Goal: Transaction & Acquisition: Purchase product/service

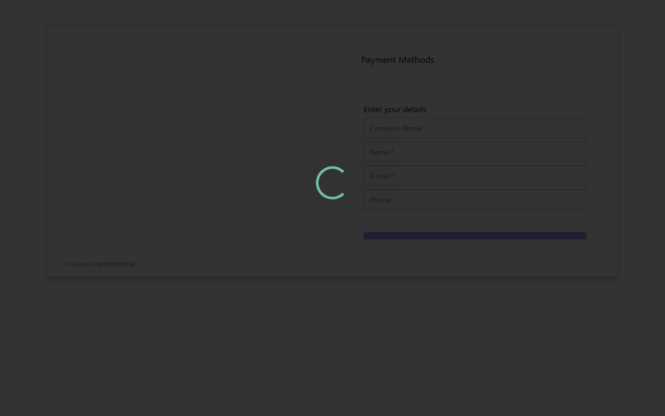
type input "Thanveer A"
type input "thanveer.aslam@myfundbox.de"
type input "42342342444"
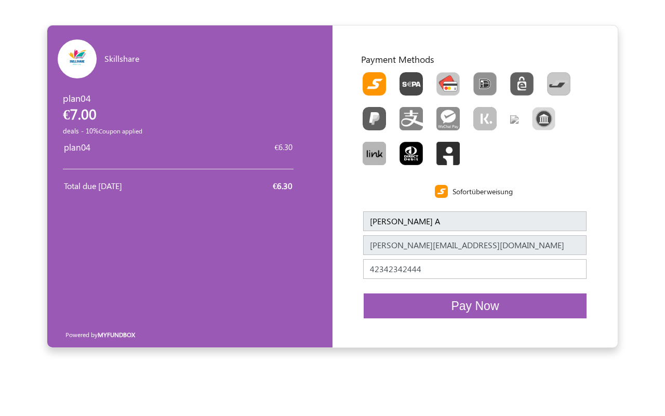
click at [459, 83] on img "Toolbar with button groups" at bounding box center [448, 83] width 23 height 23
click at [443, 79] on input "Toolbar with button groups" at bounding box center [440, 75] width 7 height 7
radio input "true"
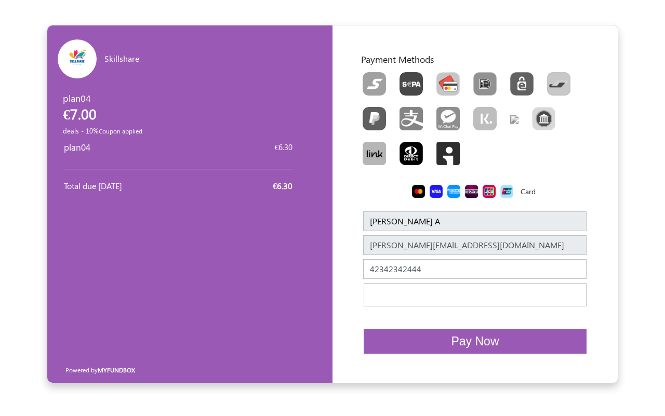
click at [451, 351] on div at bounding box center [475, 359] width 244 height 17
click at [456, 341] on span "Pay Now" at bounding box center [475, 342] width 48 height 14
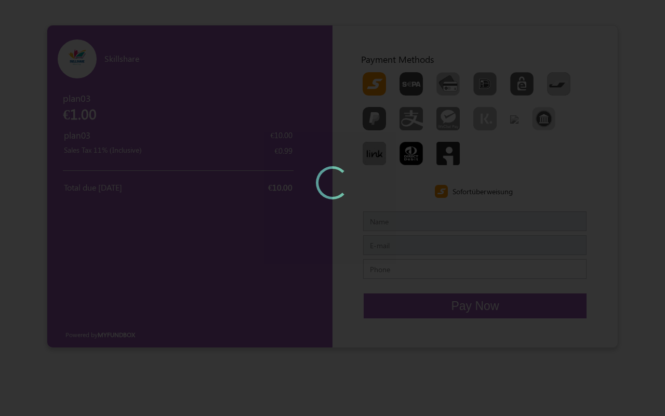
type input "faducako"
type input "faducako@cyclelove.cc"
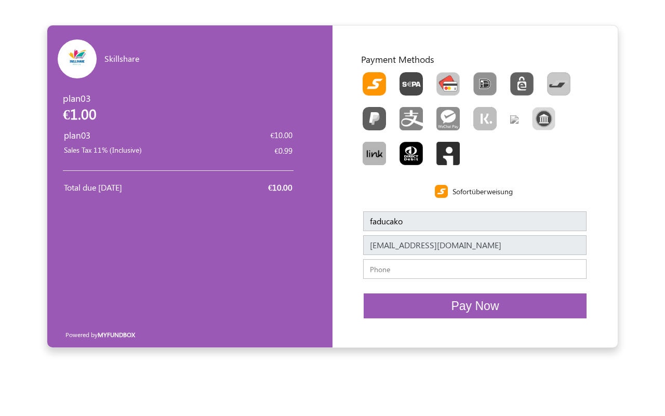
click at [442, 81] on img "Toolbar with button groups" at bounding box center [448, 83] width 23 height 23
click at [442, 79] on input "Toolbar with button groups" at bounding box center [440, 75] width 7 height 7
radio input "true"
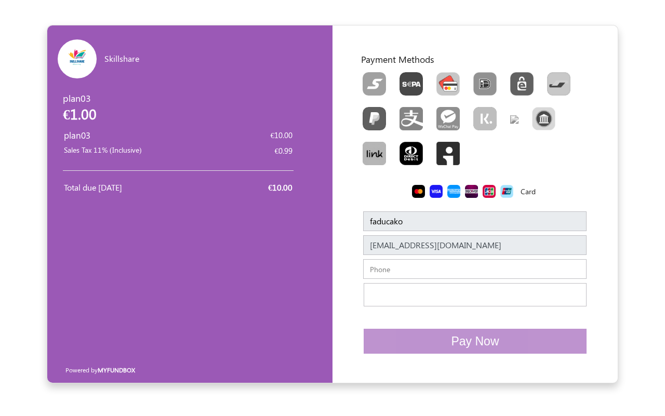
click at [406, 274] on input "text" at bounding box center [474, 269] width 223 height 20
type input "07010492218"
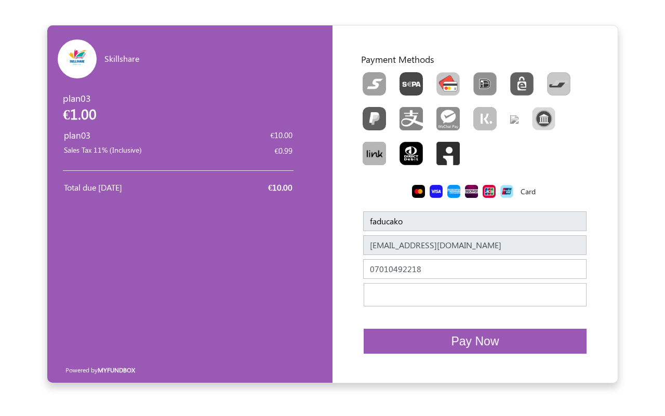
drag, startPoint x: 455, startPoint y: 367, endPoint x: 466, endPoint y: 359, distance: 13.8
click at [455, 367] on div "Terms Privacy" at bounding box center [335, 370] width 280 height 26
click at [491, 336] on span "Pay Now" at bounding box center [475, 342] width 48 height 14
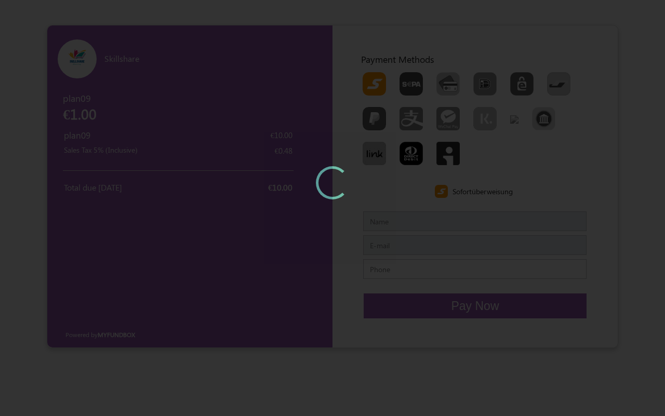
type input "faducako"
type input "faducako@cyclelove.cc"
type input "07010492218"
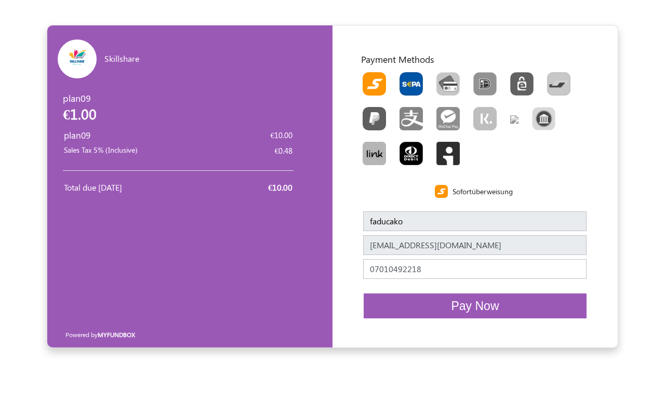
click at [403, 74] on img "Toolbar with button groups" at bounding box center [411, 83] width 23 height 23
click at [403, 74] on input "Toolbar with button groups" at bounding box center [403, 75] width 7 height 7
radio input "true"
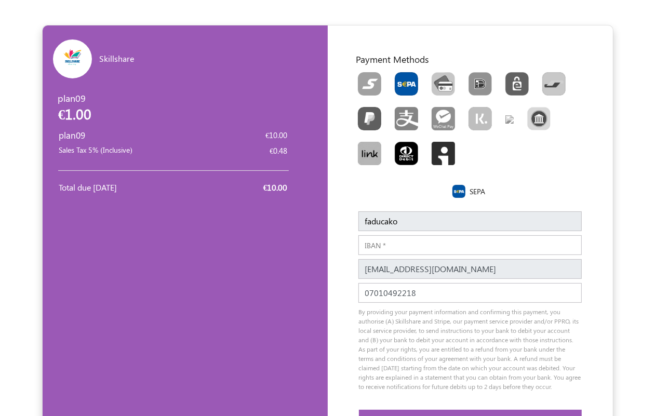
click at [396, 252] on input "IBAN" at bounding box center [470, 245] width 223 height 20
paste input "DE89370400440532013000"
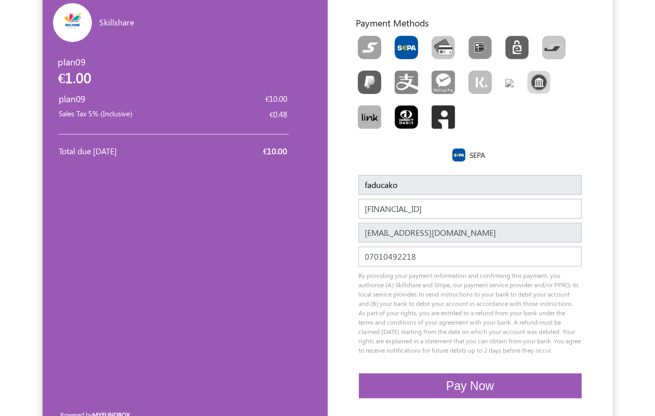
scroll to position [67, 0]
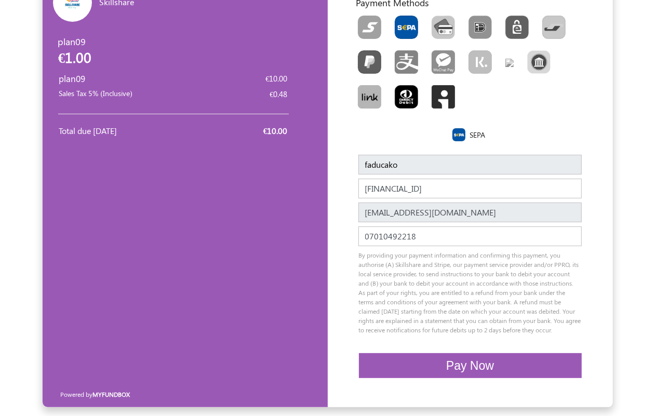
type input "DE89370400440532013000"
click at [502, 368] on button "Pay Now" at bounding box center [470, 365] width 223 height 25
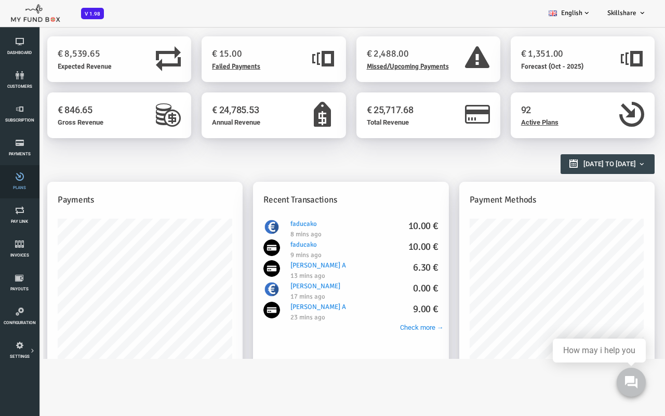
click at [21, 181] on link "Plans" at bounding box center [19, 181] width 33 height 33
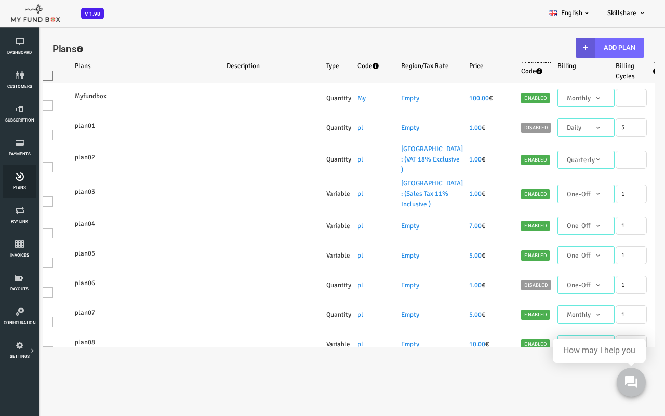
select select "100"
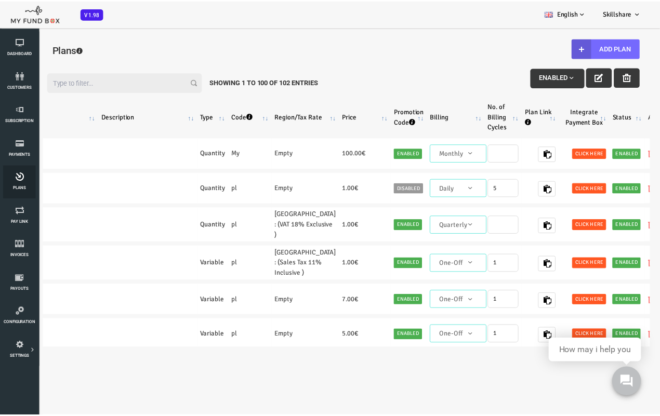
scroll to position [0, 136]
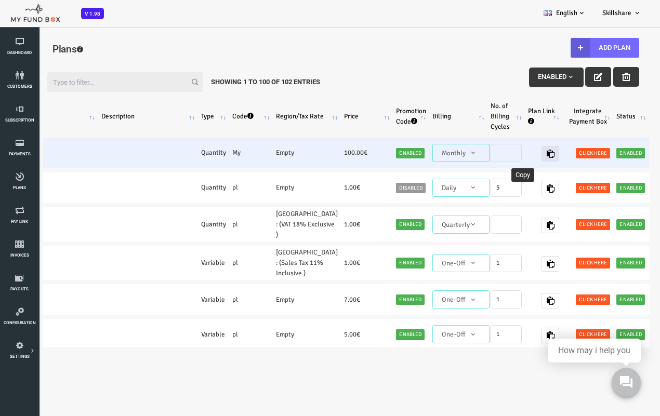
click at [520, 151] on icon "button" at bounding box center [524, 154] width 8 height 8
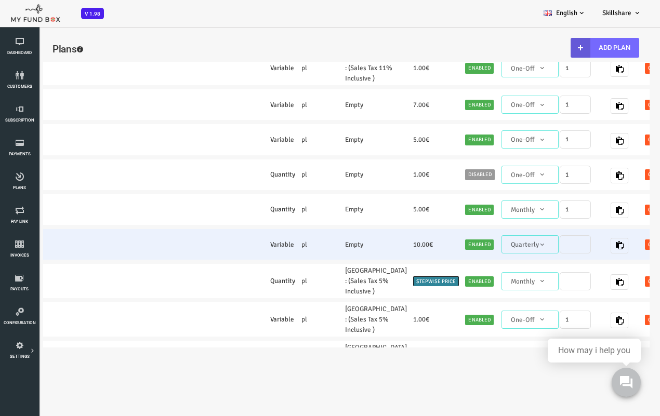
scroll to position [0, 130]
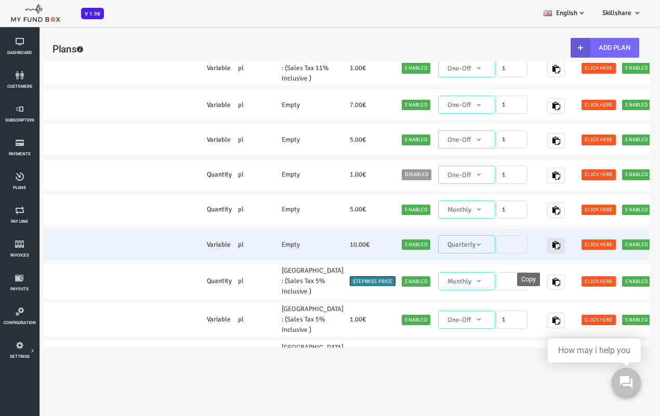
click at [525, 249] on icon "button" at bounding box center [529, 245] width 8 height 8
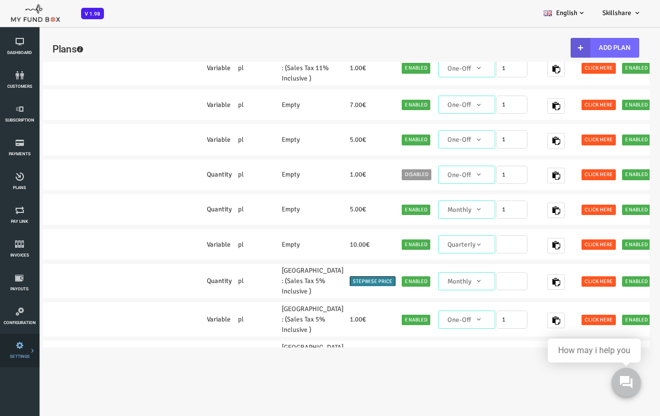
click at [13, 333] on link "SETTINGS" at bounding box center [19, 350] width 33 height 33
click at [0, 0] on link "Tax & Coupons" at bounding box center [0, 0] width 0 height 0
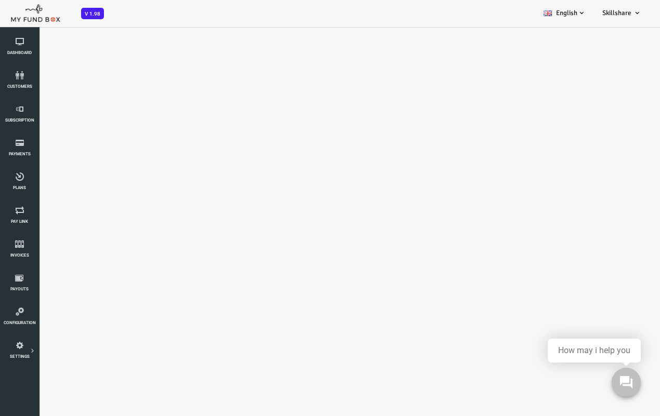
scroll to position [0, 0]
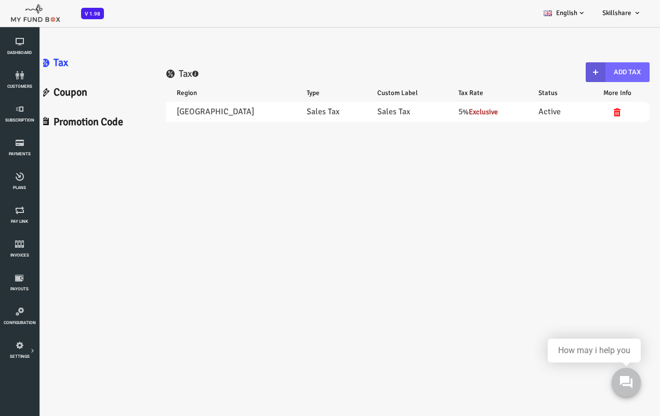
select select "100"
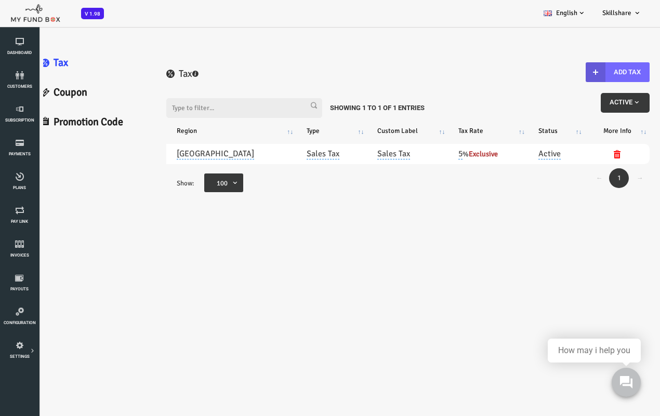
click at [86, 115] on link "Promotion Code" at bounding box center [67, 123] width 124 height 30
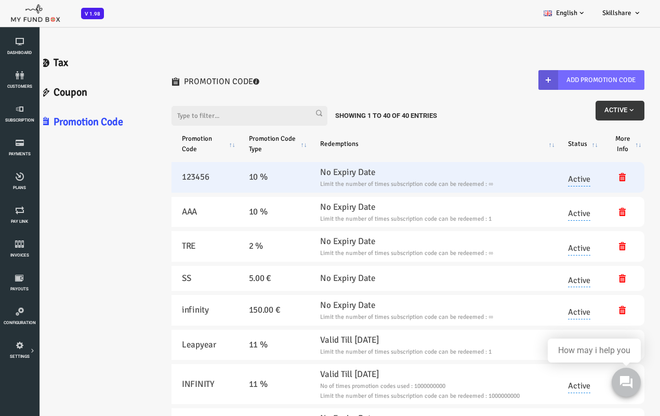
click at [165, 174] on h5 "123456" at bounding box center [178, 177] width 46 height 14
copy h5 "123456"
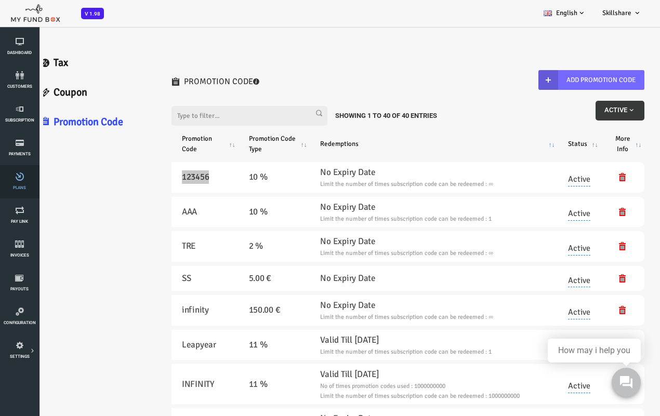
click at [19, 179] on icon at bounding box center [19, 177] width 33 height 8
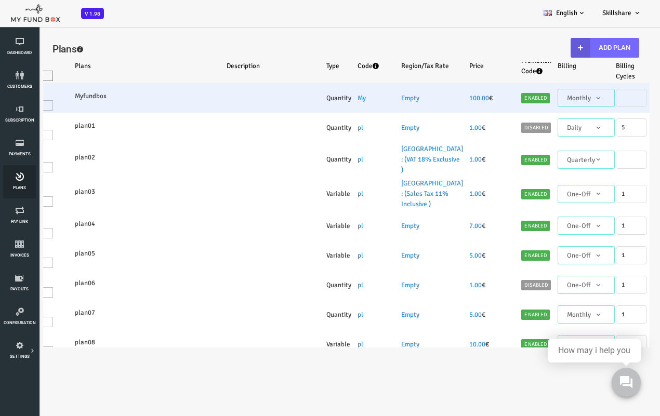
select select "100"
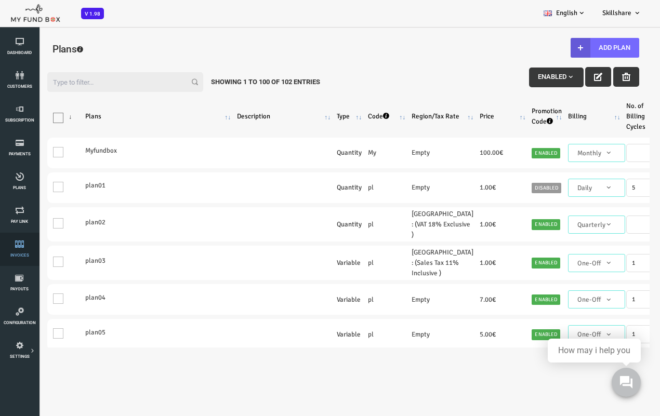
click at [19, 248] on icon at bounding box center [19, 244] width 33 height 8
click at [532, 44] on button "Add Plan" at bounding box center [578, 48] width 69 height 20
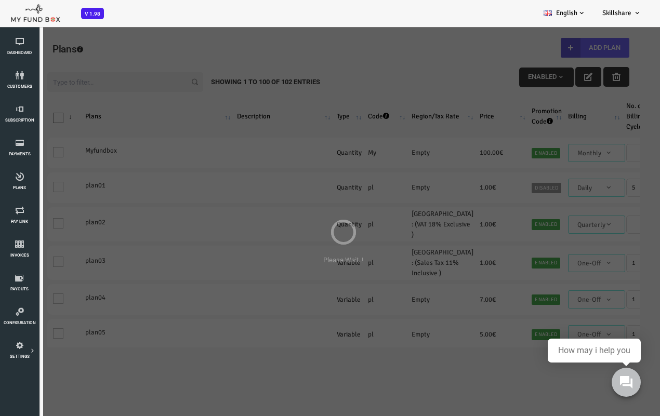
type input "100"
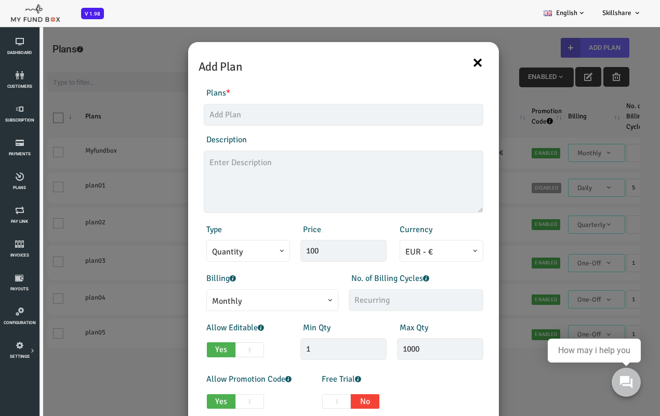
click at [445, 61] on button "×" at bounding box center [450, 62] width 11 height 22
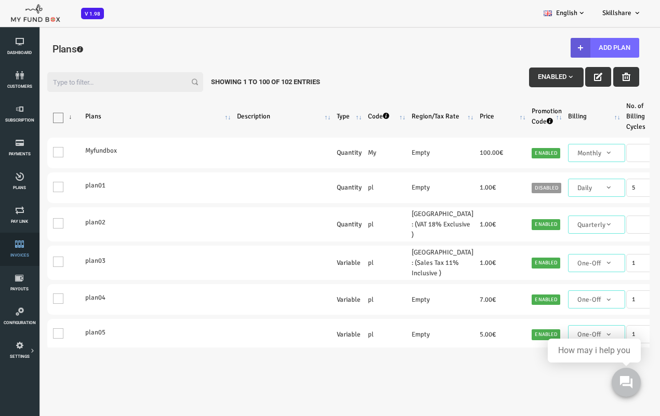
click at [18, 243] on icon at bounding box center [19, 244] width 33 height 8
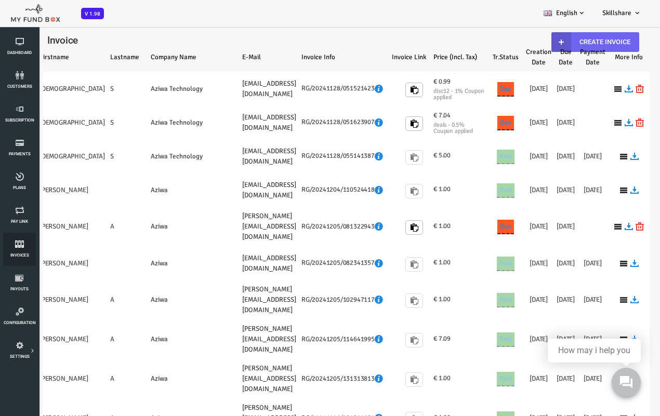
select select "100"
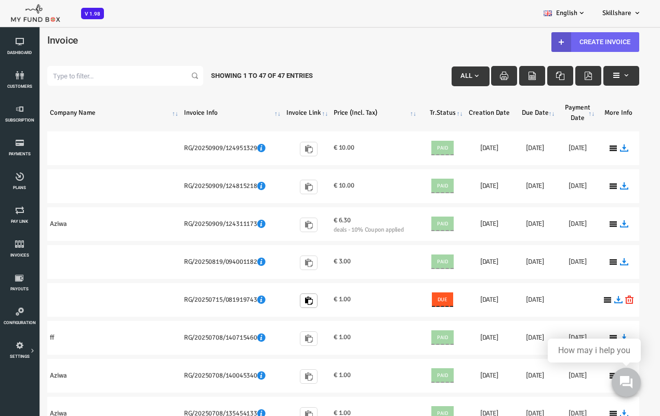
click at [532, 37] on link "Create Invoice" at bounding box center [569, 42] width 88 height 20
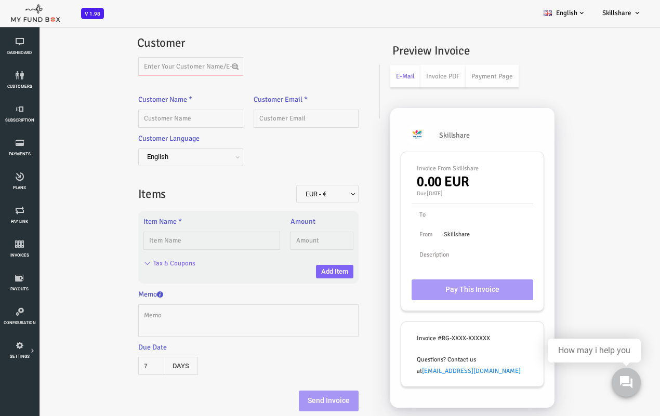
click at [155, 62] on input "text" at bounding box center [164, 66] width 105 height 18
paste input "nixizodu@forexnews.bg"
click at [190, 87] on label "nixizodu@forexnews.bg" at bounding box center [177, 88] width 71 height 20
type input "nixizodu"
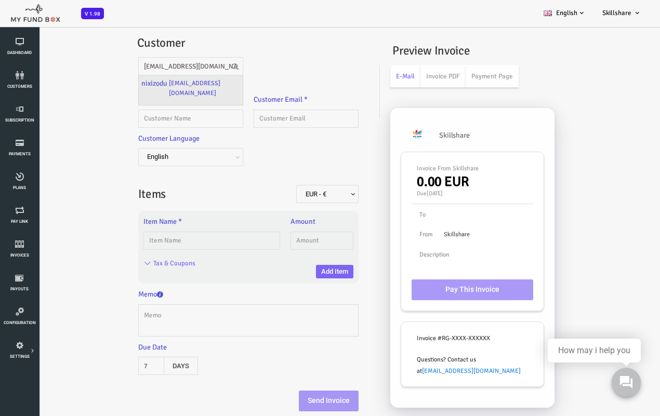
type input "nixizodu@forexnews.bg"
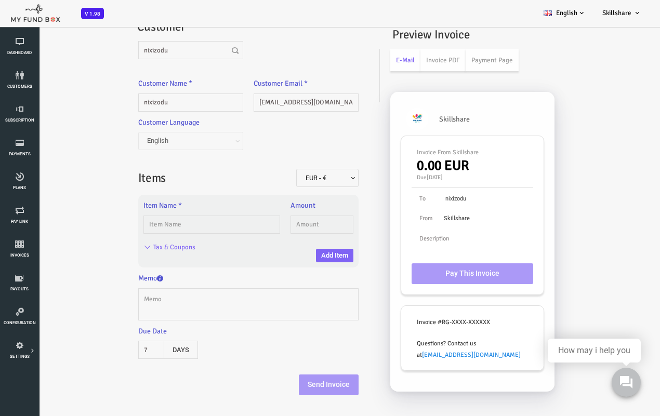
scroll to position [29, 0]
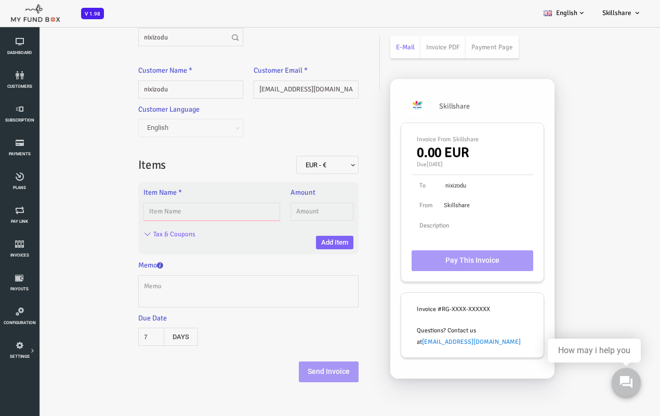
click at [169, 216] on input "text" at bounding box center [185, 212] width 137 height 18
type input "plan06"
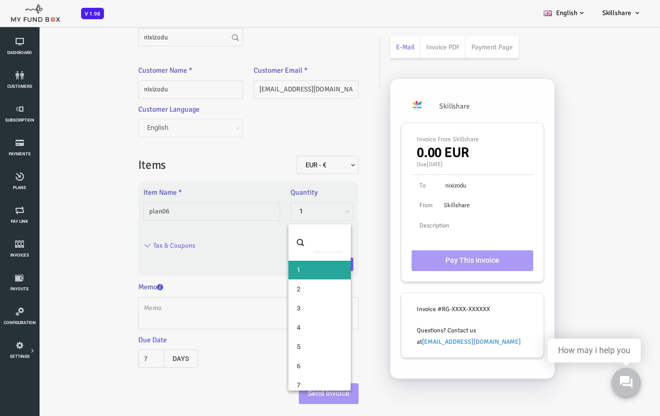
click at [284, 208] on span "1" at bounding box center [296, 211] width 56 height 10
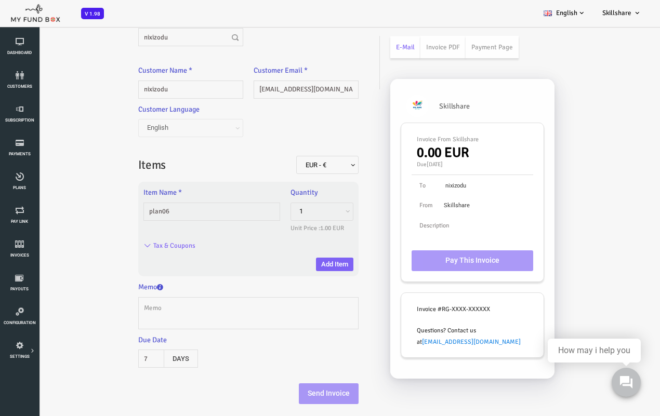
click at [216, 250] on div "Tax & Coupons" at bounding box center [217, 247] width 221 height 20
click at [292, 209] on span "1" at bounding box center [296, 211] width 56 height 10
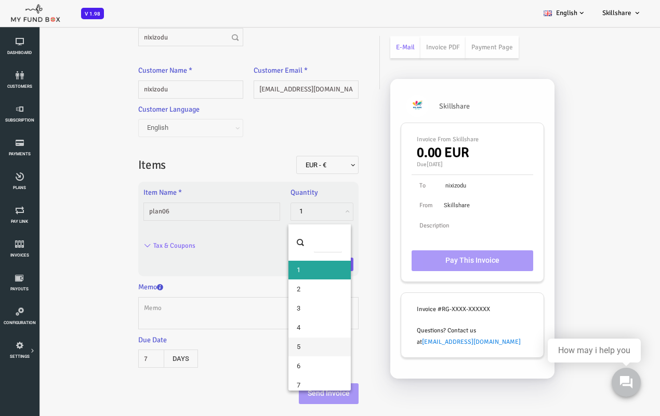
drag, startPoint x: 279, startPoint y: 340, endPoint x: 229, endPoint y: 242, distance: 110.6
select select "5"
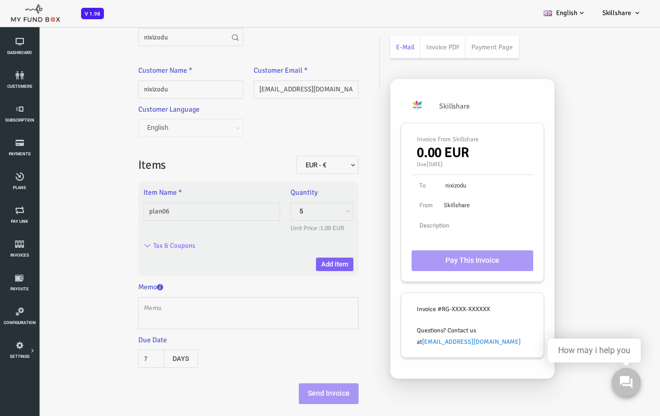
click at [227, 240] on div "Tax & Coupons" at bounding box center [217, 247] width 221 height 20
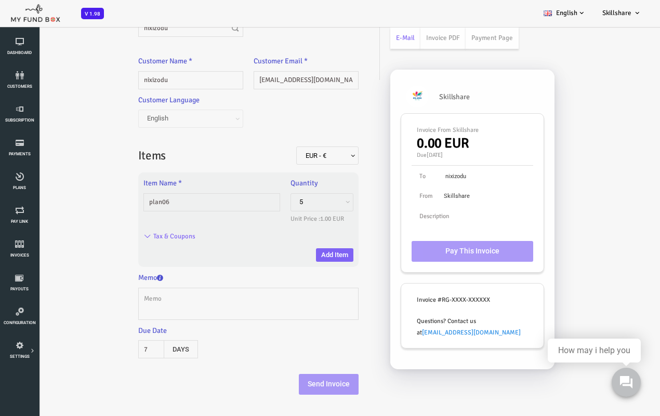
scroll to position [12, 0]
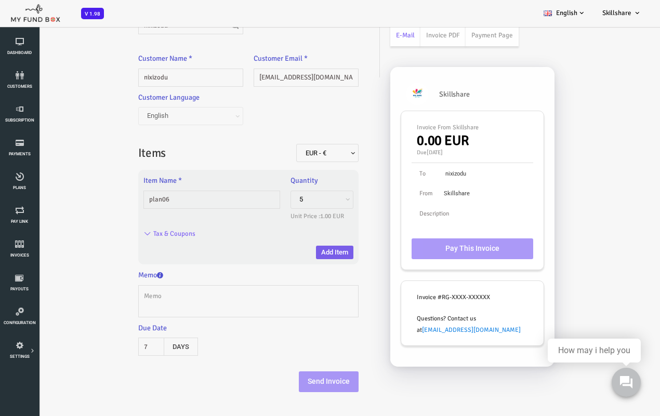
click at [320, 257] on button "Add Item" at bounding box center [307, 253] width 37 height 14
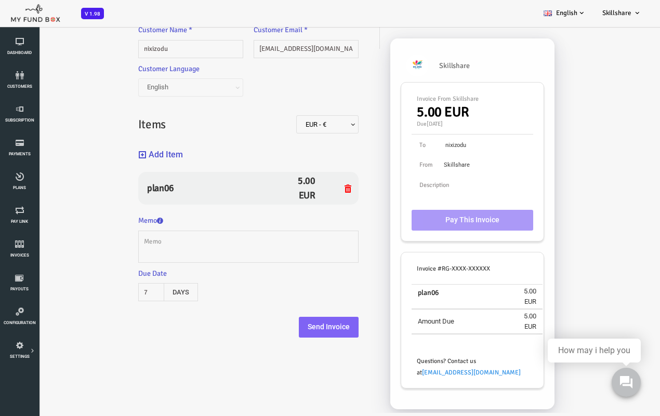
scroll to position [56, 0]
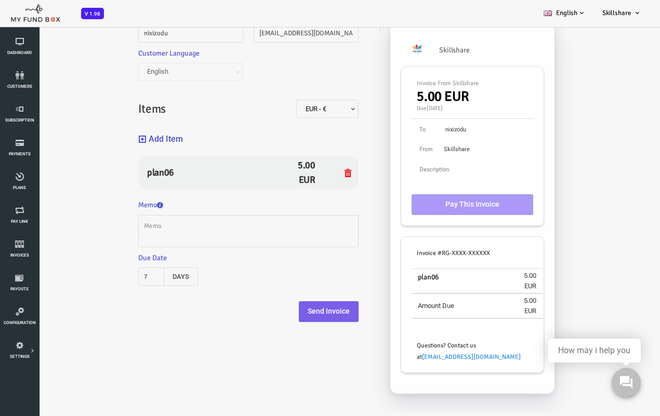
click at [315, 307] on button "Send Invoice" at bounding box center [302, 311] width 60 height 21
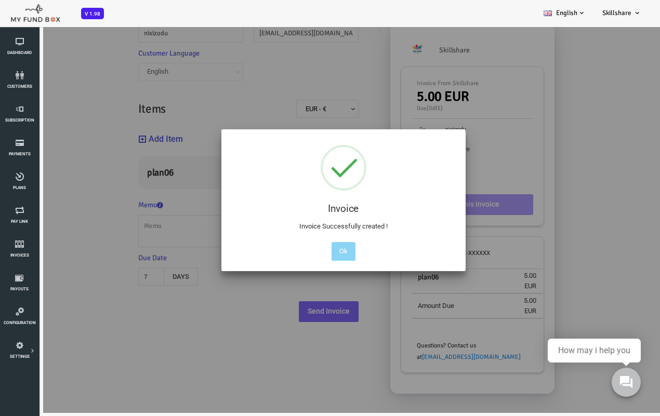
click at [302, 247] on div "Ok" at bounding box center [316, 249] width 29 height 24
click at [315, 252] on button "Ok" at bounding box center [317, 251] width 24 height 19
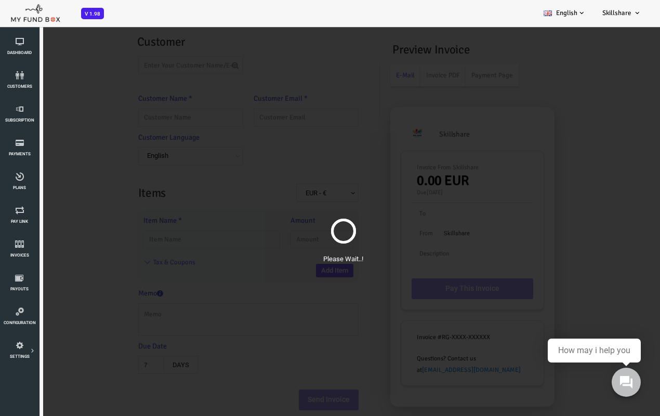
scroll to position [0, 0]
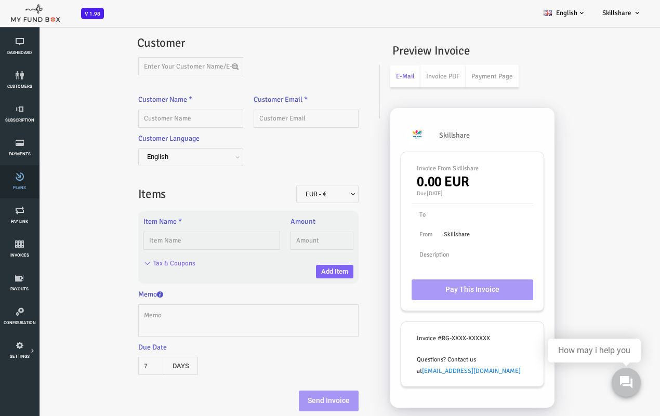
click at [17, 180] on icon at bounding box center [19, 177] width 33 height 8
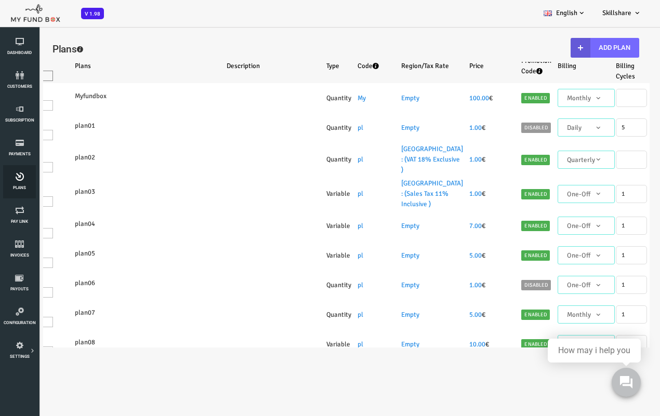
select select "100"
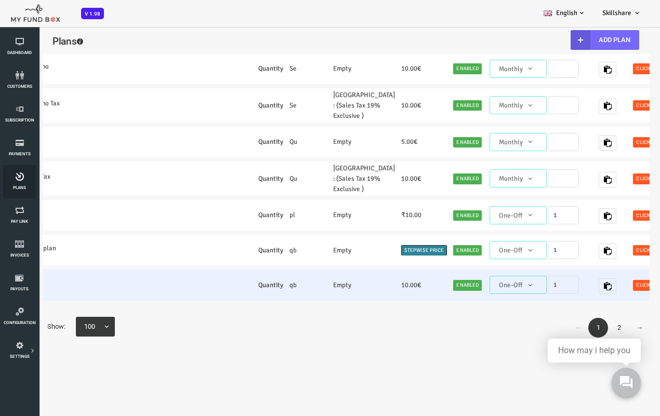
scroll to position [0, 156]
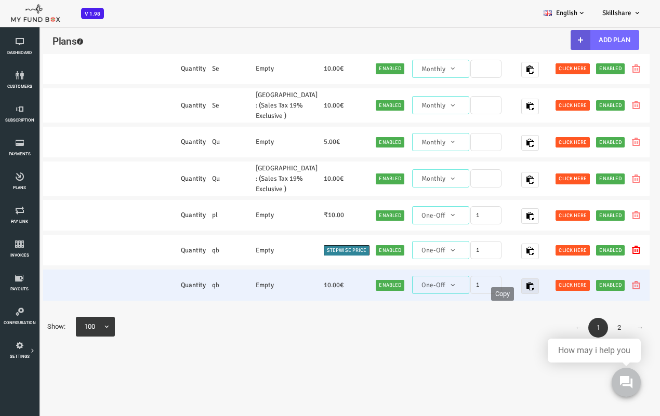
click at [499, 282] on icon "button" at bounding box center [503, 286] width 8 height 8
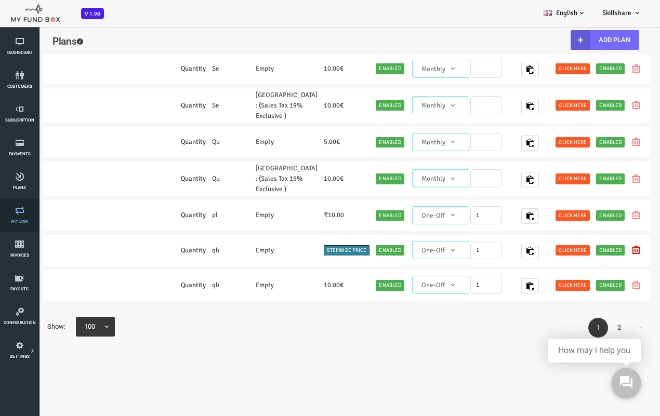
click at [21, 216] on link "Pay Link" at bounding box center [19, 215] width 33 height 33
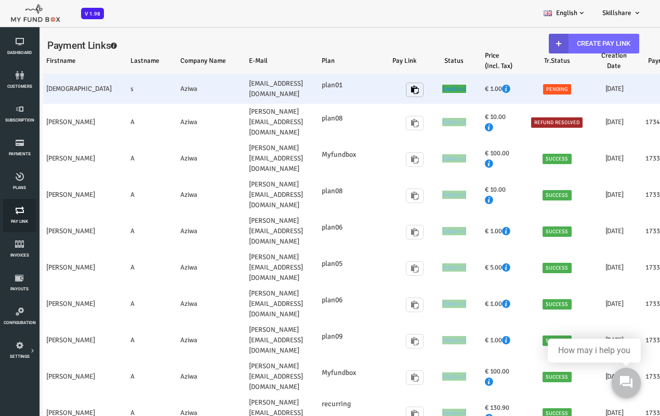
scroll to position [0, 0]
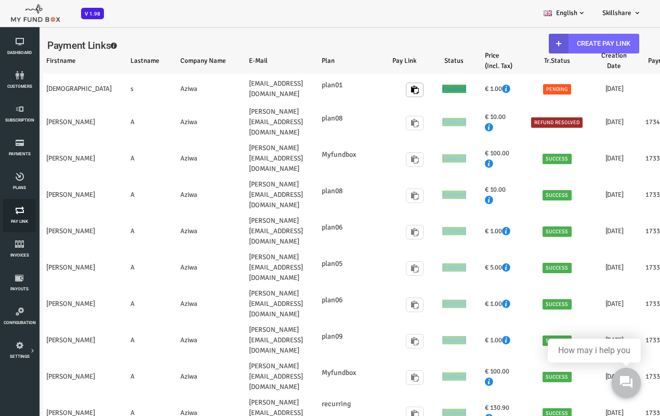
select select "100"
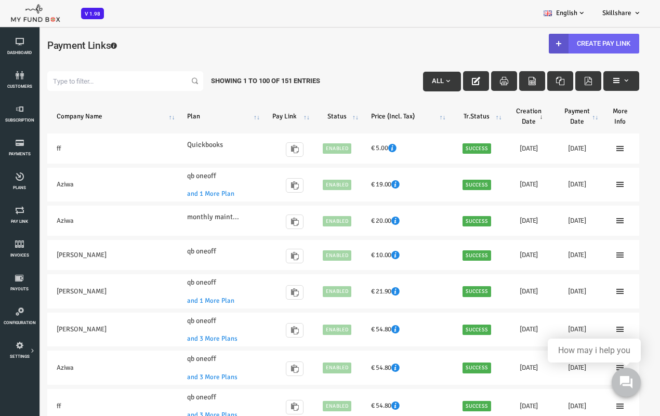
click at [532, 37] on link "Create Pay Link" at bounding box center [567, 44] width 90 height 20
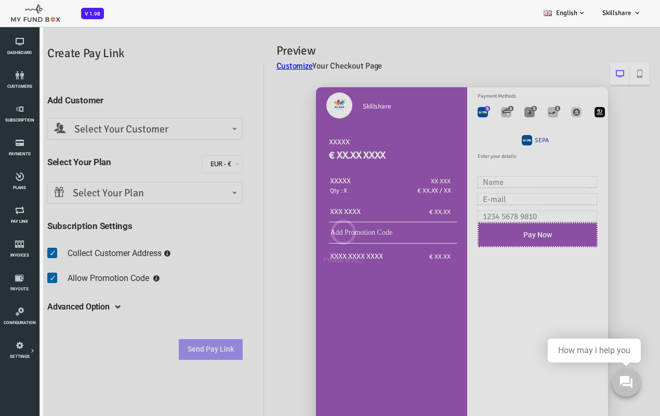
click at [131, 125] on div "Please Wait..!" at bounding box center [316, 234] width 633 height 416
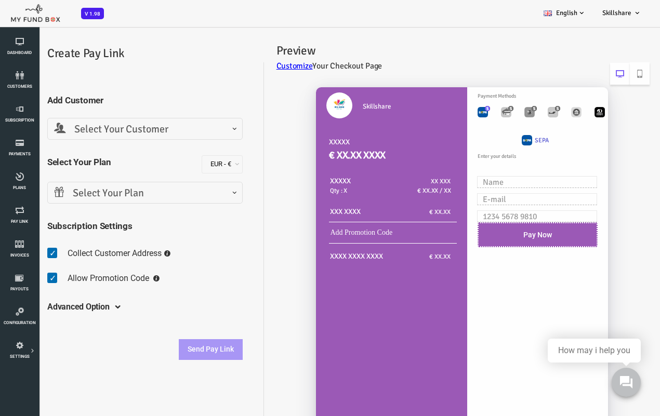
click at [208, 133] on span "Select Your Customer" at bounding box center [118, 129] width 195 height 22
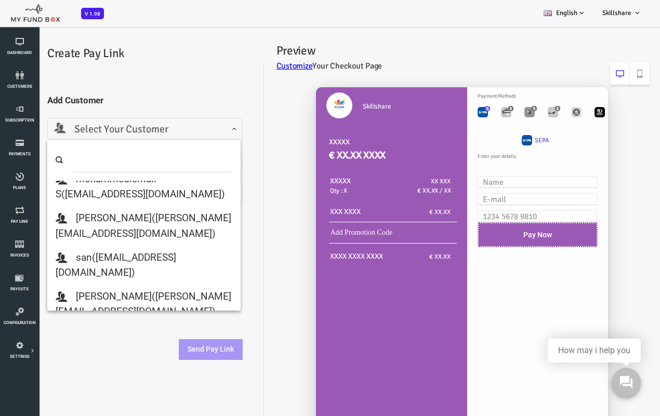
scroll to position [260, 0]
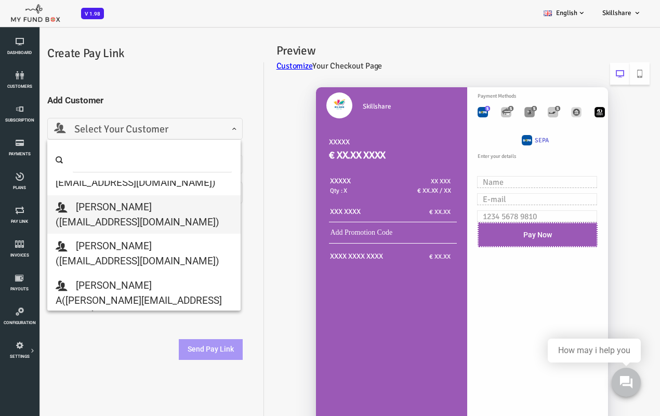
click at [124, 160] on input "search" at bounding box center [126, 160] width 160 height 24
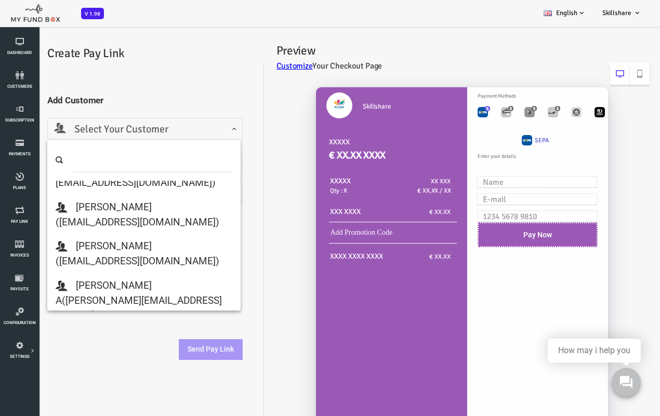
scroll to position [0, 0]
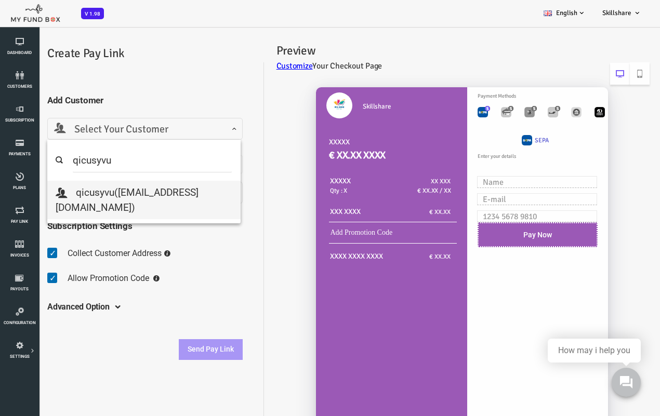
type input "qicusyvu"
select select "qicusyvu@cyclelove.cc"
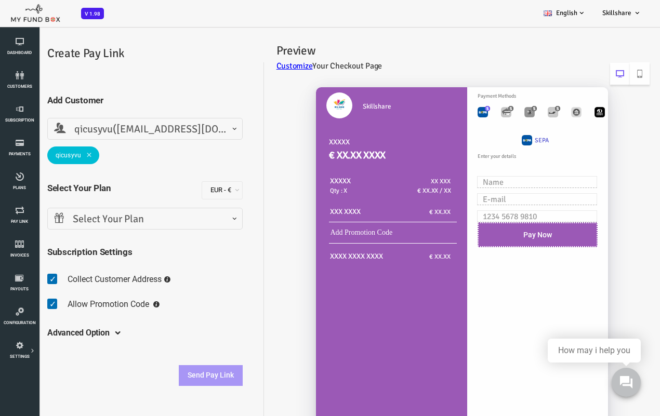
click at [86, 232] on div "Select Your Plan Select Your Plan Add Your New Plan plan with tax Inclusive (€ …" at bounding box center [119, 221] width 206 height 27
click at [119, 214] on span "Select Your Plan" at bounding box center [119, 219] width 182 height 16
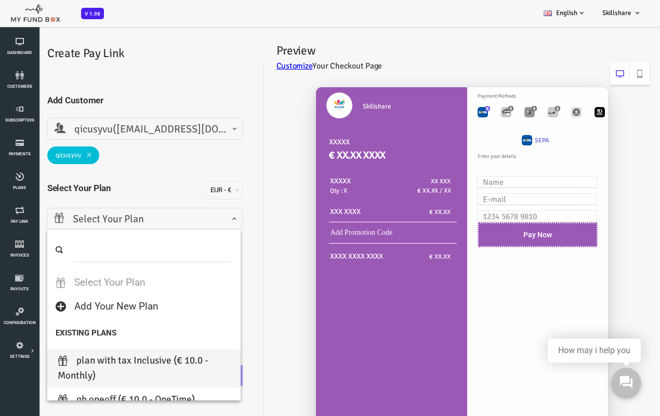
select select "plan with tax"
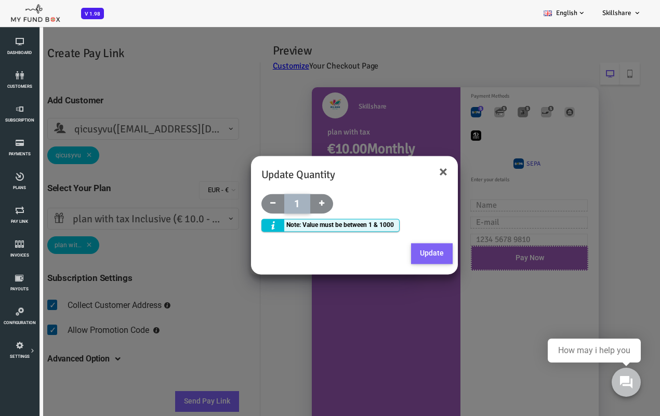
click at [394, 249] on button "Update" at bounding box center [406, 254] width 42 height 21
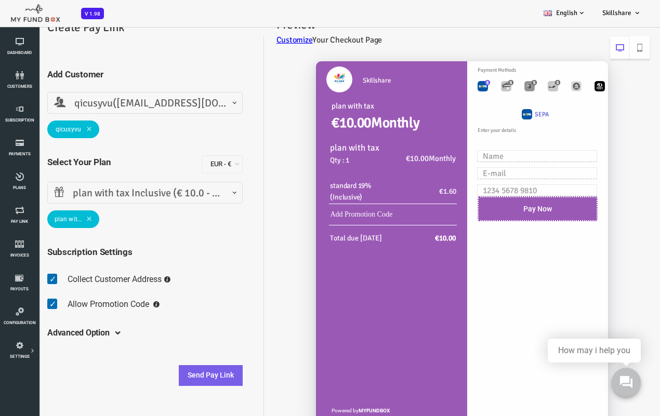
scroll to position [40, 0]
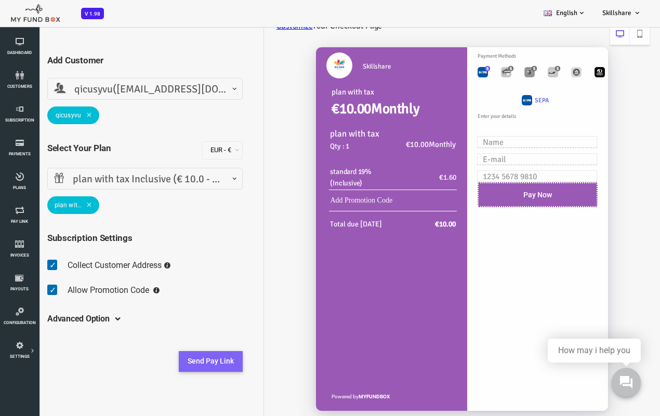
click at [199, 333] on button "Send Pay Link" at bounding box center [184, 361] width 64 height 21
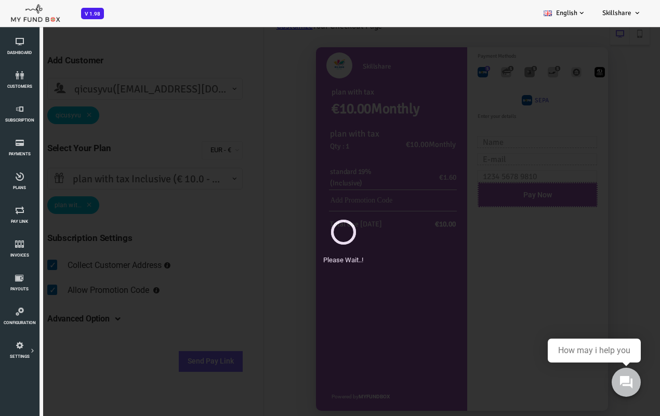
scroll to position [0, 0]
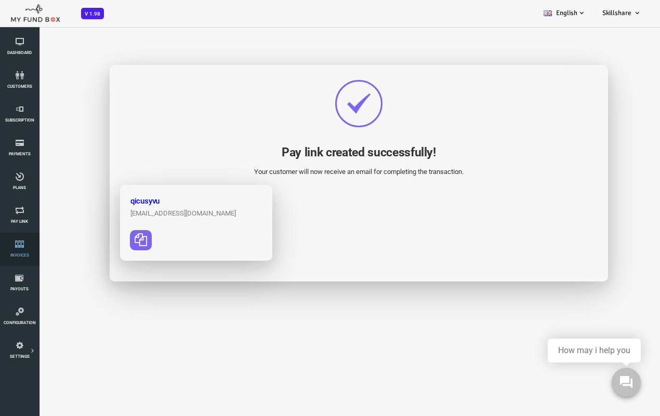
click at [22, 242] on icon at bounding box center [19, 244] width 33 height 8
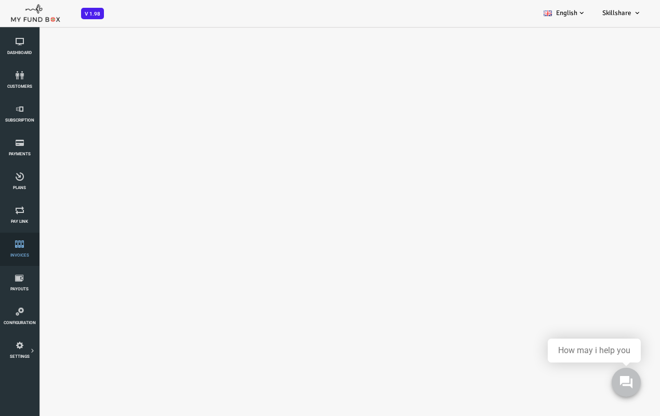
select select "100"
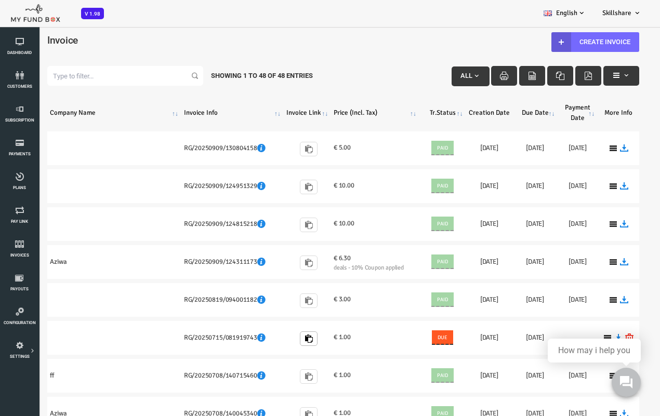
click at [435, 42] on h4 "Invoice" at bounding box center [316, 40] width 613 height 15
click at [532, 45] on link "Create Invoice" at bounding box center [569, 42] width 88 height 20
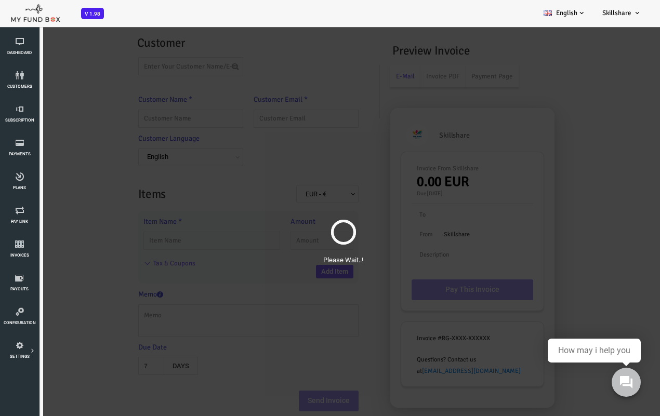
click at [191, 58] on div "Please Wait..!" at bounding box center [316, 234] width 633 height 416
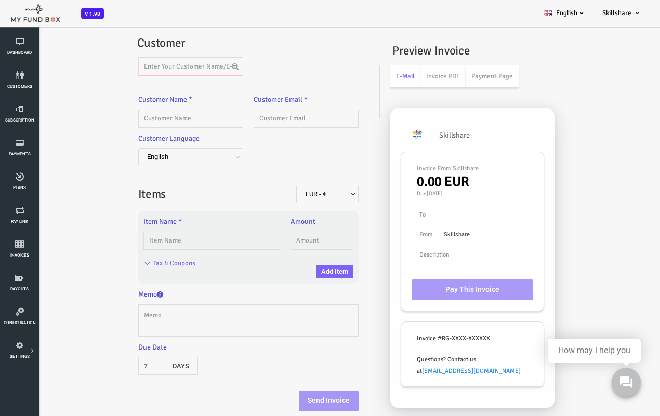
click at [161, 60] on input "text" at bounding box center [164, 66] width 105 height 18
paste input "qicusyvu"
type input "qicusyvu"
click at [146, 92] on div "qicusyvu qicusyvu@cyclelove.cc" at bounding box center [164, 90] width 104 height 30
type input "qicusyvu"
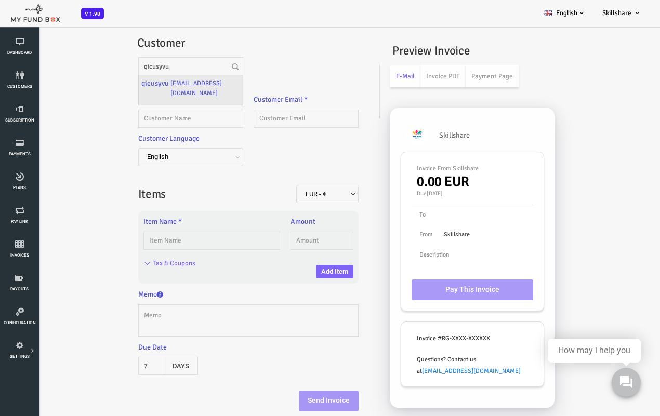
type input "qicusyvu@cyclelove.cc"
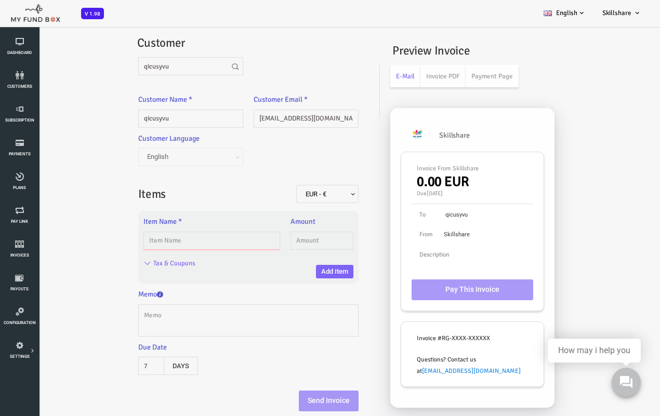
click at [163, 247] on input "text" at bounding box center [185, 241] width 137 height 18
type input "qb oneoff"
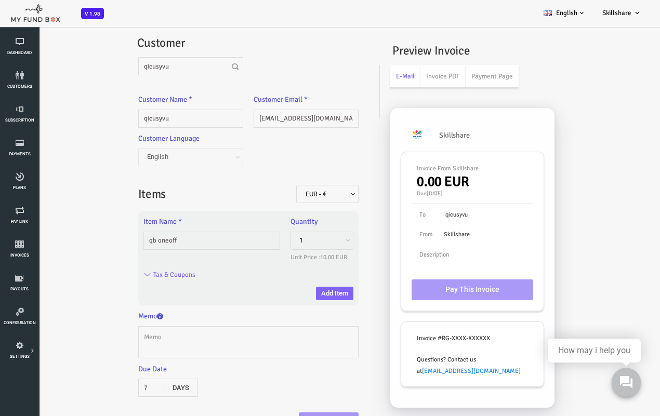
click at [214, 265] on div "Item Name * qb oneoff Please Fill out this field Amount 10.00 Please enter pric…" at bounding box center [222, 258] width 221 height 84
click at [300, 294] on button "Add Item" at bounding box center [307, 294] width 37 height 14
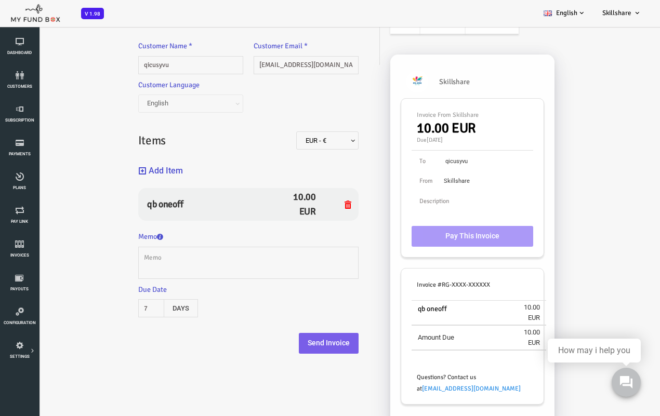
scroll to position [56, 0]
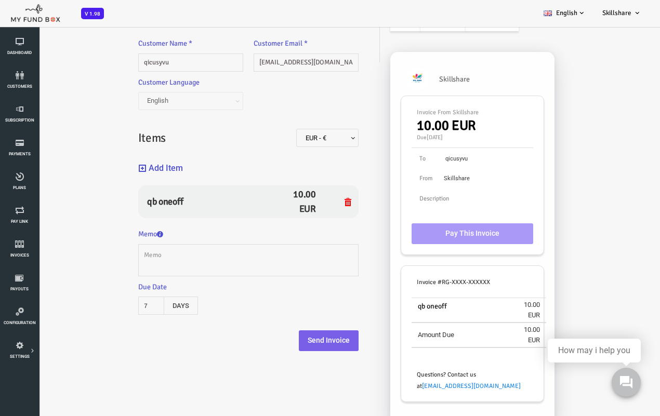
click at [306, 333] on button "Send Invoice" at bounding box center [302, 340] width 60 height 21
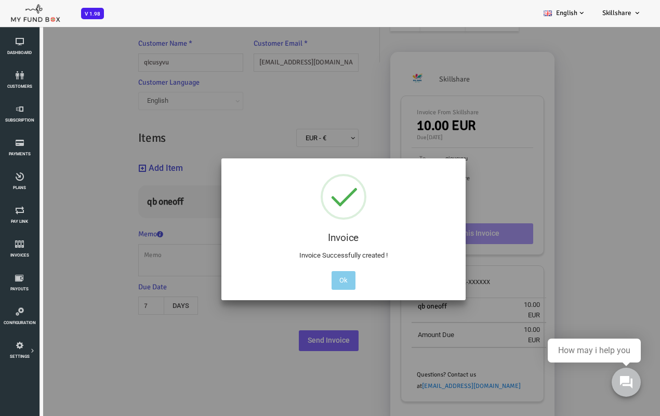
click at [322, 274] on button "Ok" at bounding box center [317, 280] width 24 height 19
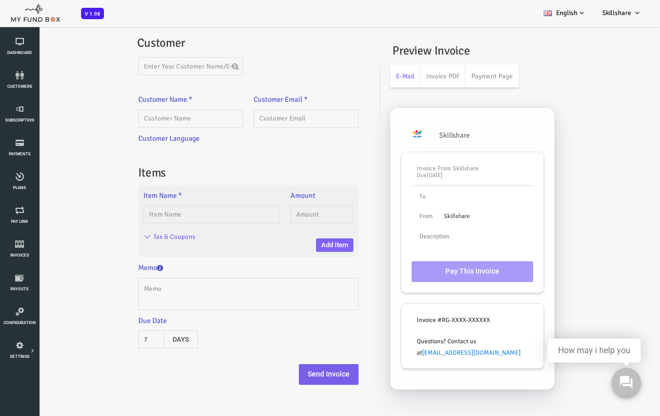
scroll to position [0, 0]
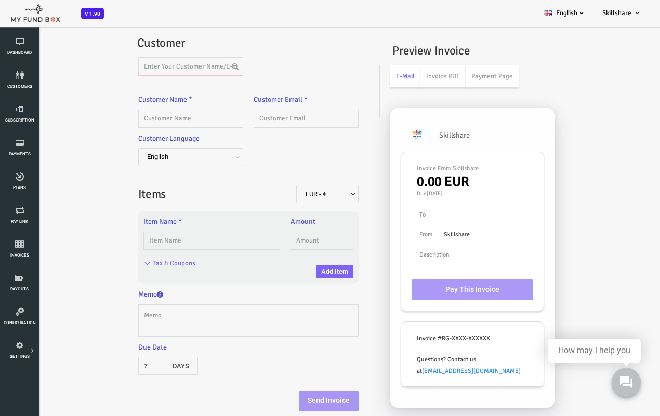
click at [180, 68] on input "text" at bounding box center [164, 66] width 105 height 18
paste input "qicusyvu@cyclelove.cc"
click at [162, 86] on label "qicusyvu@cyclelove.cc" at bounding box center [179, 88] width 70 height 20
type input "qicusyvu"
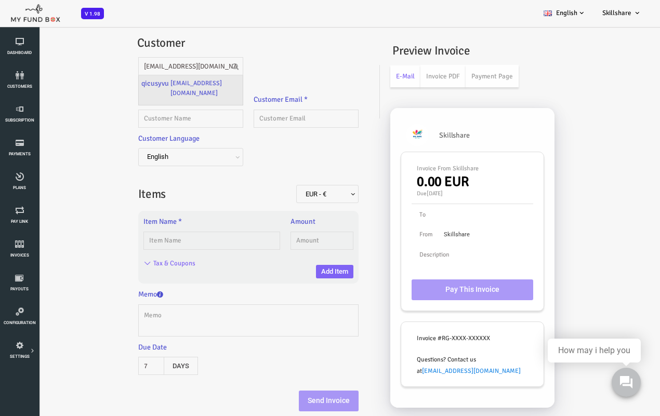
type input "qicusyvu@cyclelove.cc"
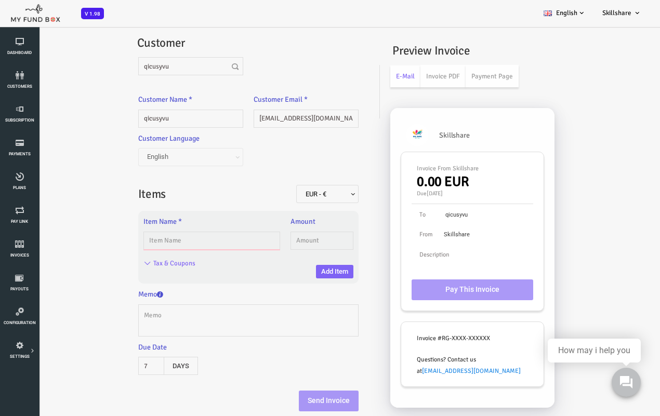
drag, startPoint x: 179, startPoint y: 242, endPoint x: 187, endPoint y: 263, distance: 22.7
click at [179, 242] on input "text" at bounding box center [185, 241] width 137 height 18
type input "qb stepwise plan"
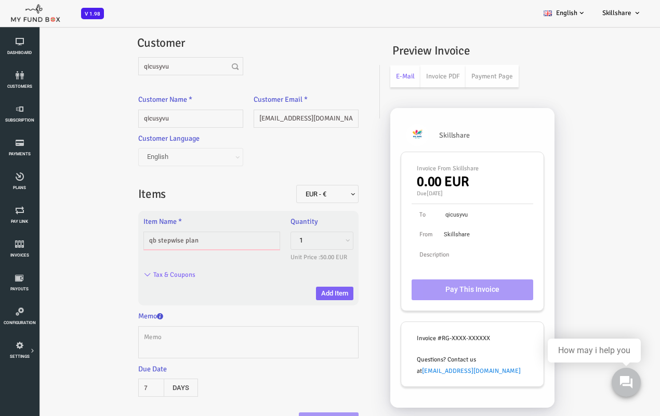
drag, startPoint x: 181, startPoint y: 242, endPoint x: 189, endPoint y: 245, distance: 8.4
click at [181, 242] on input "qb stepwise plan" at bounding box center [185, 241] width 137 height 18
drag, startPoint x: 210, startPoint y: 247, endPoint x: -27, endPoint y: 222, distance: 237.8
click at [0, 222] on html "Subscriber not found Beneficiary Not Found Partner Not Found!!!! Please Fill ou…" at bounding box center [316, 234] width 633 height 416
click at [182, 237] on input "text" at bounding box center [185, 241] width 137 height 18
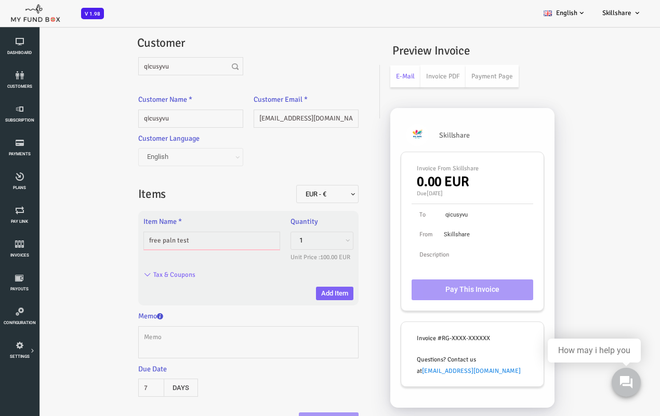
click at [200, 241] on input "free paln test" at bounding box center [185, 241] width 137 height 18
type input "f"
click at [172, 245] on input "text" at bounding box center [185, 241] width 137 height 18
type input "test plan"
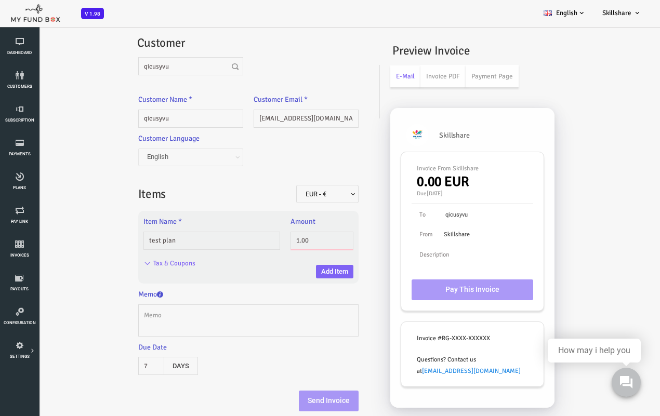
click at [274, 240] on input "1.00" at bounding box center [295, 241] width 63 height 18
type input "10.00"
click at [310, 268] on button "Add Item" at bounding box center [307, 272] width 37 height 14
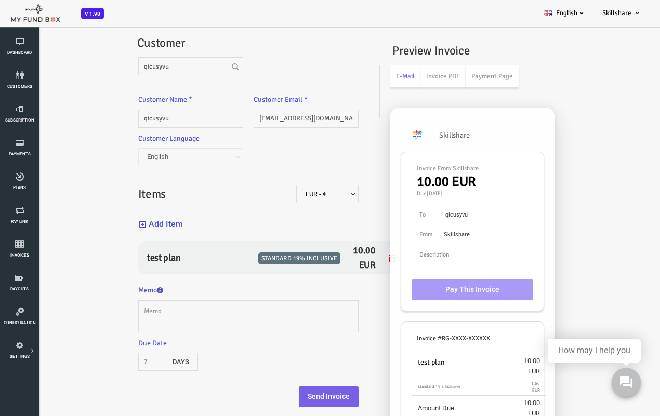
click at [309, 333] on button "Send Invoice" at bounding box center [302, 397] width 60 height 21
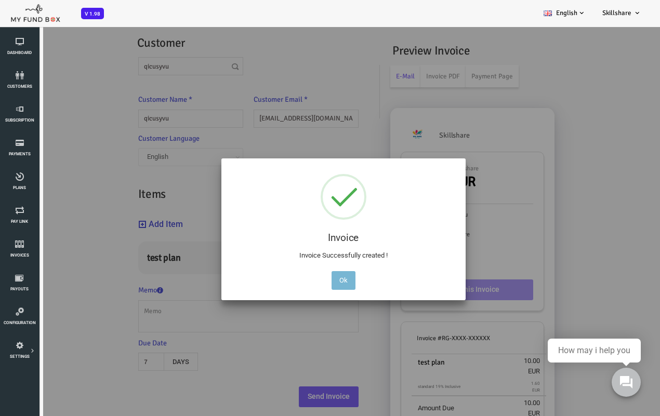
click at [316, 280] on button "Ok" at bounding box center [317, 280] width 24 height 19
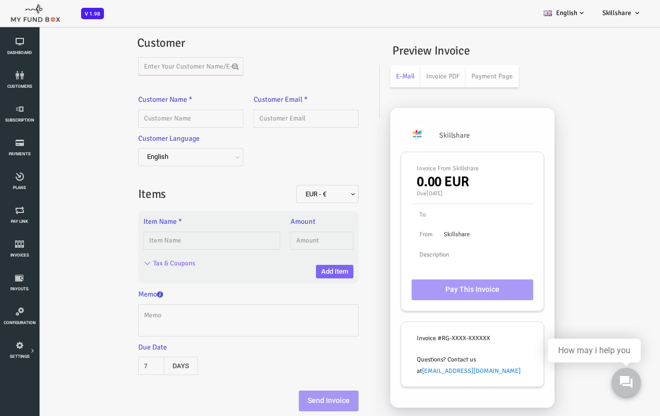
click at [158, 63] on input "text" at bounding box center [164, 66] width 105 height 18
click at [123, 117] on input "text" at bounding box center [164, 119] width 105 height 18
paste input "datony@fxzig.com"
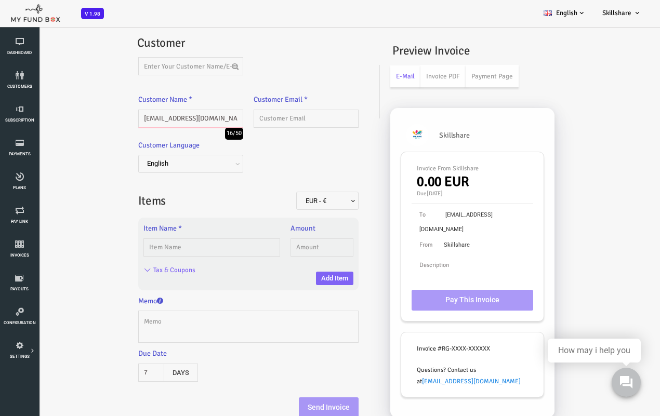
drag, startPoint x: 179, startPoint y: 117, endPoint x: 91, endPoint y: 112, distance: 88.5
click at [91, 112] on div "Invoice EUR - € USD - $ GBP - £ INR - ₹ AUD - AU$ NZD - NZ$ TRY - ₺ CAD - C$ AR…" at bounding box center [218, 229] width 260 height 400
click at [186, 121] on input "datony@fxzig.com" at bounding box center [164, 119] width 105 height 18
type input "datony@fxzig.com"
click at [267, 113] on input "text" at bounding box center [279, 119] width 105 height 18
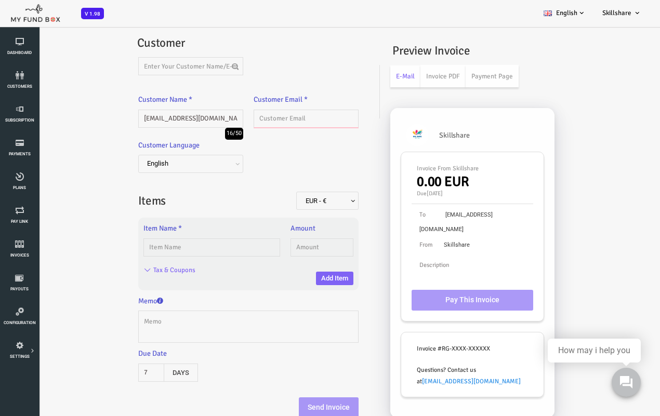
paste input "datony@fxzig.com"
type input "datony@fxzig.com"
drag, startPoint x: 173, startPoint y: 117, endPoint x: 138, endPoint y: 120, distance: 34.9
click at [138, 120] on input "datony@fxzig.com" at bounding box center [164, 119] width 105 height 18
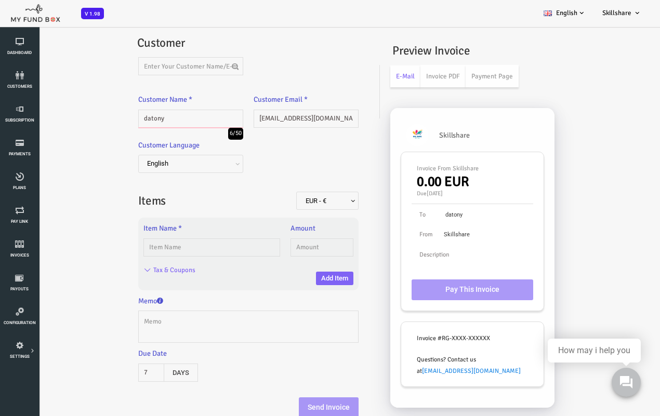
type input "datony"
drag, startPoint x: 166, startPoint y: 255, endPoint x: 166, endPoint y: 249, distance: 5.7
click at [166, 255] on input "text" at bounding box center [185, 248] width 137 height 18
type input "test test 102"
type input "10.00"
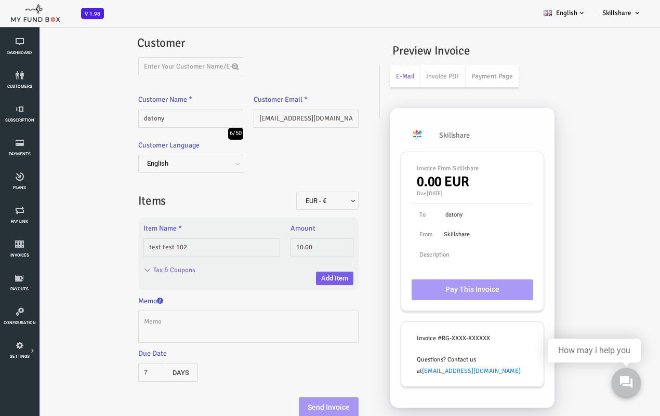
click at [310, 276] on button "Add Item" at bounding box center [307, 279] width 37 height 14
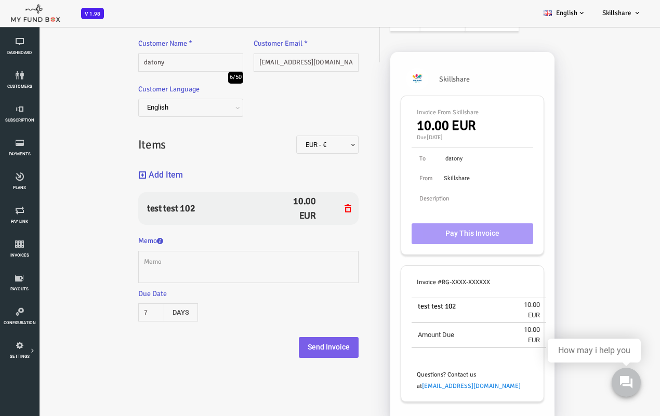
scroll to position [29, 0]
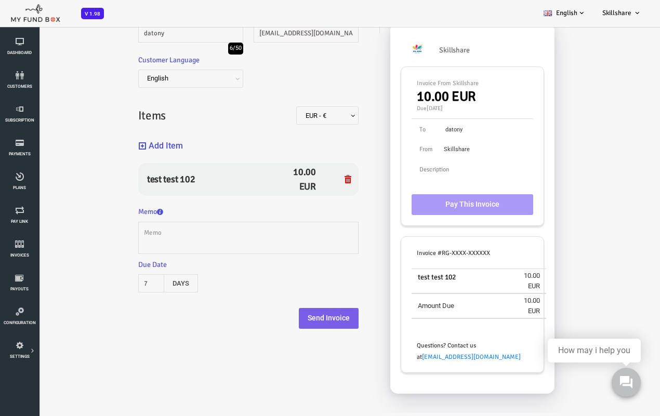
click at [308, 317] on button "Send Invoice" at bounding box center [302, 318] width 60 height 21
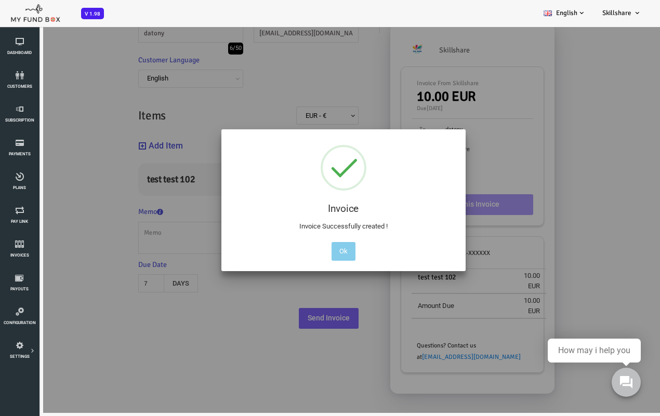
click at [314, 253] on button "Ok" at bounding box center [317, 251] width 24 height 19
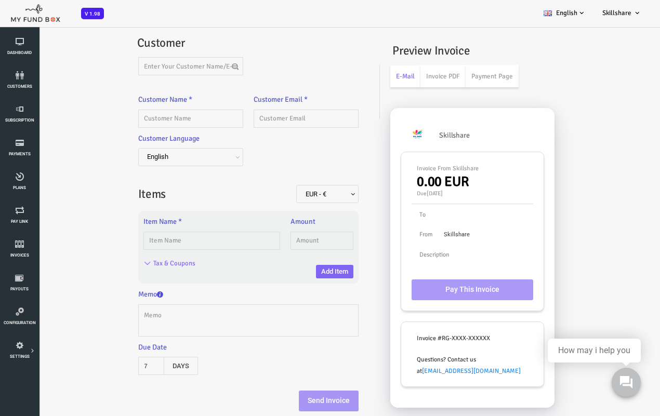
scroll to position [0, 0]
click at [161, 107] on div "Customer Name * Description allows upto maximum of 255 characters. Please Fill …" at bounding box center [164, 111] width 105 height 34
drag, startPoint x: 149, startPoint y: 116, endPoint x: 156, endPoint y: 107, distance: 11.5
click at [149, 116] on input "text" at bounding box center [164, 119] width 105 height 18
click at [154, 73] on input "text" at bounding box center [164, 66] width 105 height 18
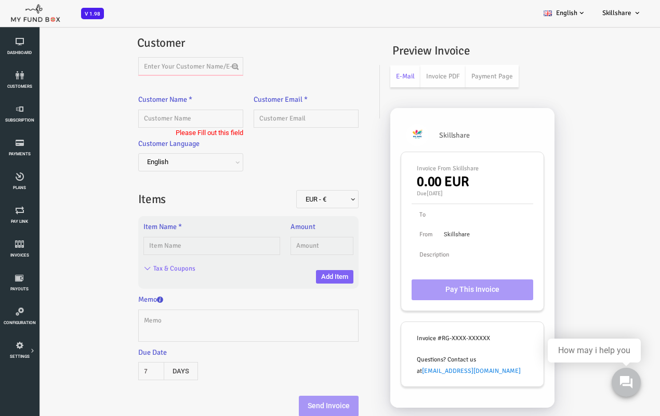
paste input "datony@fxzig.com"
click at [159, 78] on label "datony@fxzig.com" at bounding box center [176, 88] width 76 height 20
type input "datony"
type input "datony@fxzig.com"
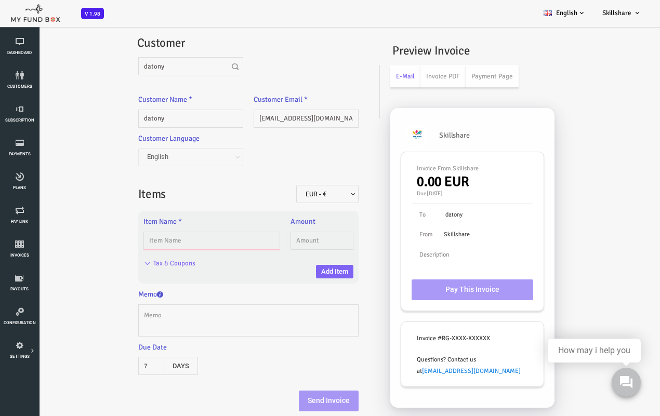
drag, startPoint x: 222, startPoint y: 239, endPoint x: 247, endPoint y: 274, distance: 43.6
click at [222, 239] on input "text" at bounding box center [185, 241] width 137 height 18
type input "test test 102"
type input "10.00"
click at [271, 276] on div "Item Name * test test 102 Please Fill out this field Amount 10.00 Please enter …" at bounding box center [222, 247] width 221 height 62
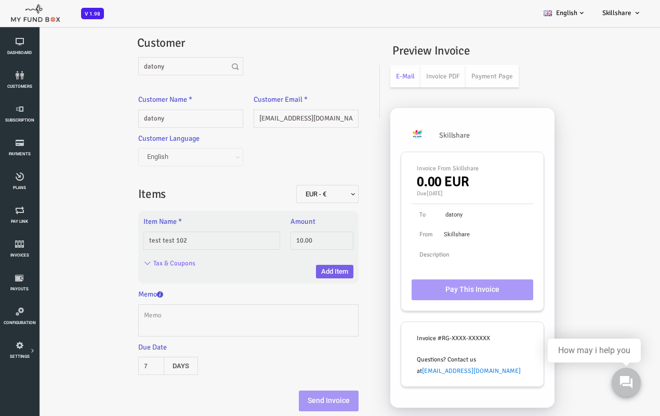
drag, startPoint x: 309, startPoint y: 264, endPoint x: 320, endPoint y: 266, distance: 11.0
click at [309, 266] on div "Item Name * test test 102 Please Fill out this field Amount 10.00 Please enter …" at bounding box center [222, 247] width 221 height 62
click at [303, 266] on button "Add Item" at bounding box center [307, 272] width 37 height 14
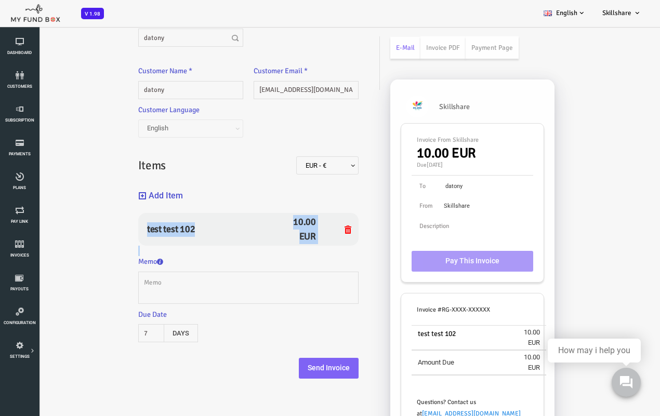
scroll to position [56, 0]
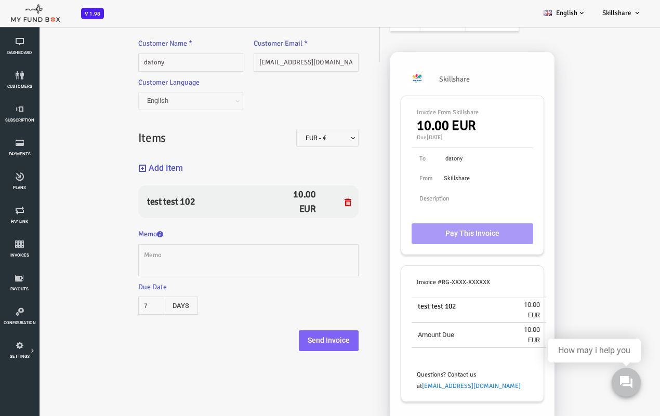
click at [312, 333] on div "Customer datony Customer Name * datony Description allows upto maximum of 255 c…" at bounding box center [222, 164] width 242 height 394
click at [310, 333] on button "Send Invoice" at bounding box center [302, 340] width 60 height 21
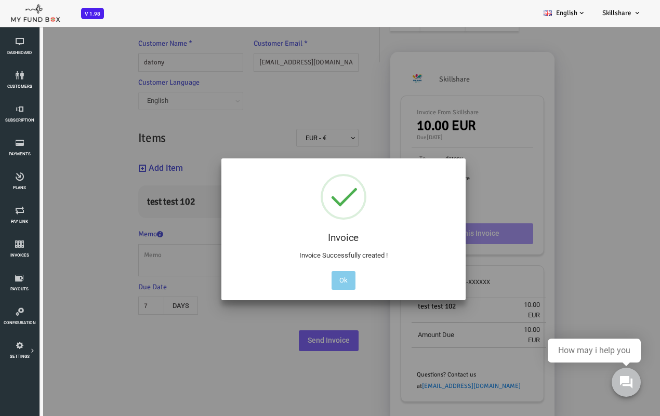
click at [321, 278] on button "Ok" at bounding box center [317, 280] width 24 height 19
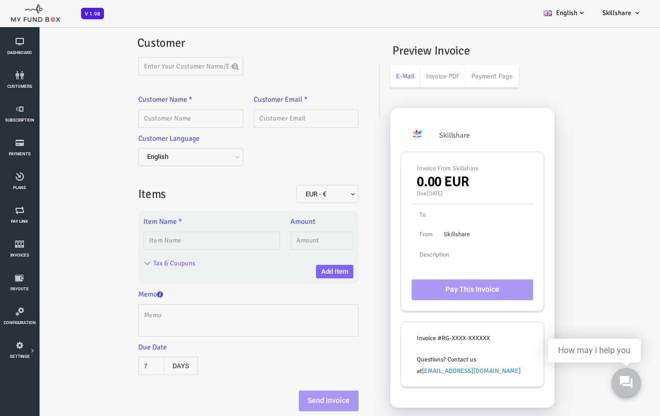
scroll to position [0, 0]
click at [25, 211] on icon at bounding box center [19, 210] width 33 height 8
click at [16, 206] on icon at bounding box center [19, 210] width 33 height 8
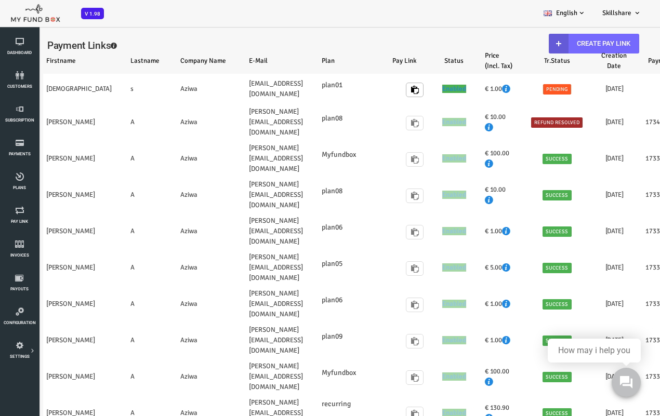
click at [386, 50] on th "Pay Link" at bounding box center [381, 61] width 50 height 26
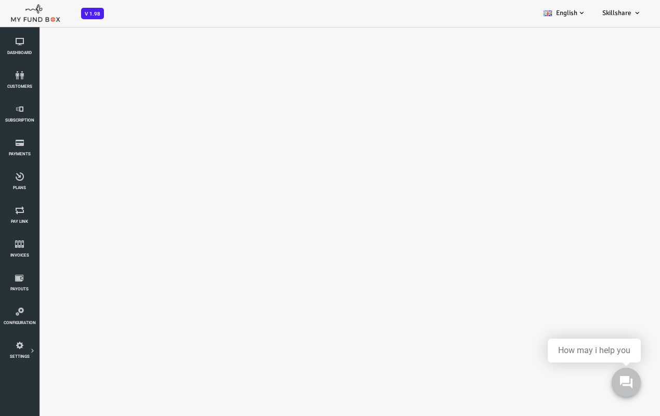
select select "100"
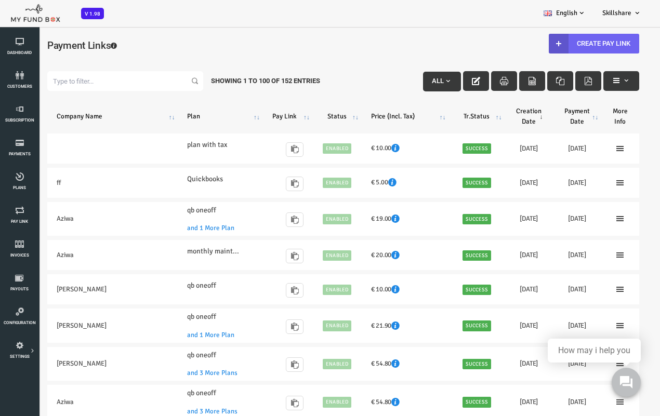
click at [449, 32] on div "Payment Links Create Pay Link" at bounding box center [316, 50] width 613 height 38
click at [532, 36] on link "Create Pay Link" at bounding box center [567, 44] width 90 height 20
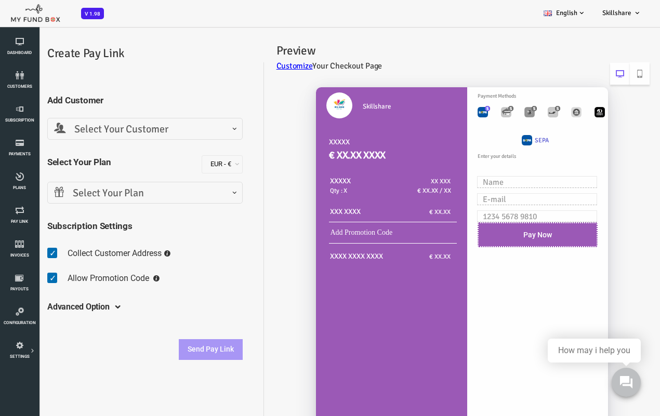
click at [166, 129] on span "Select Your Customer" at bounding box center [119, 130] width 182 height 16
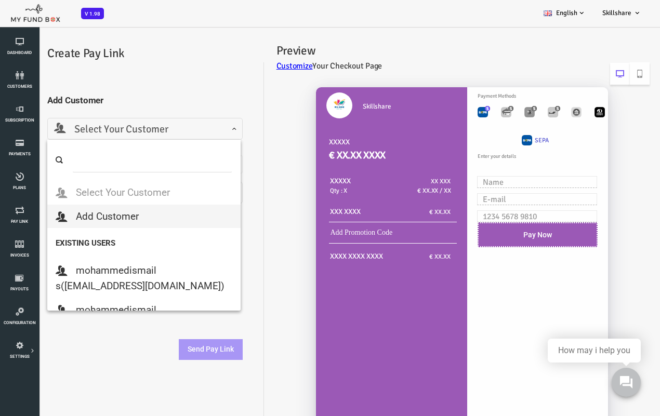
click at [140, 156] on input "search" at bounding box center [126, 160] width 160 height 24
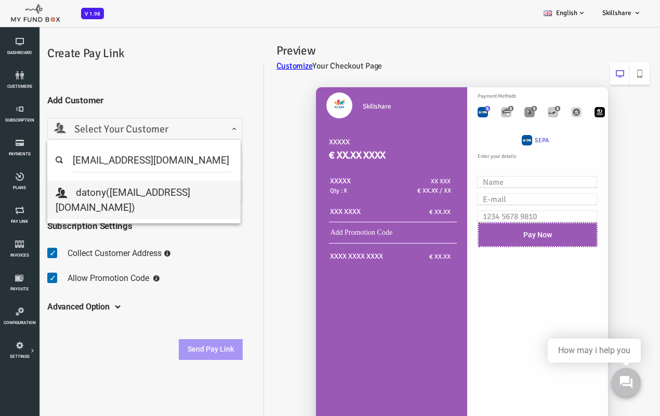
type input "datony@fxzig.com"
select select "datony@fxzig.com"
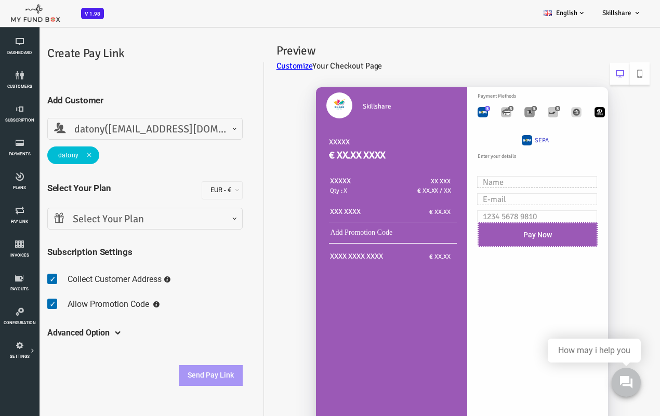
click at [68, 224] on span "Select Your Plan" at bounding box center [119, 219] width 182 height 16
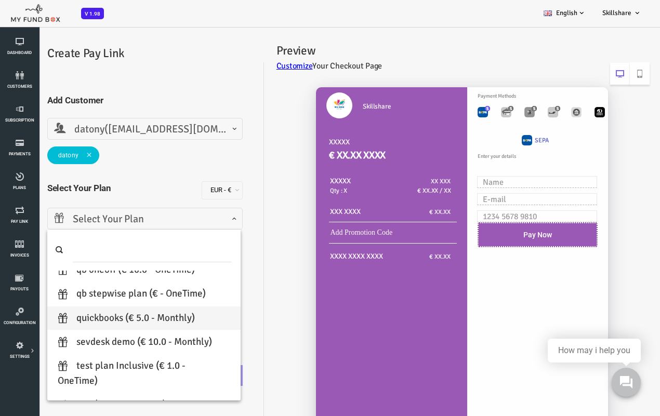
scroll to position [65, 0]
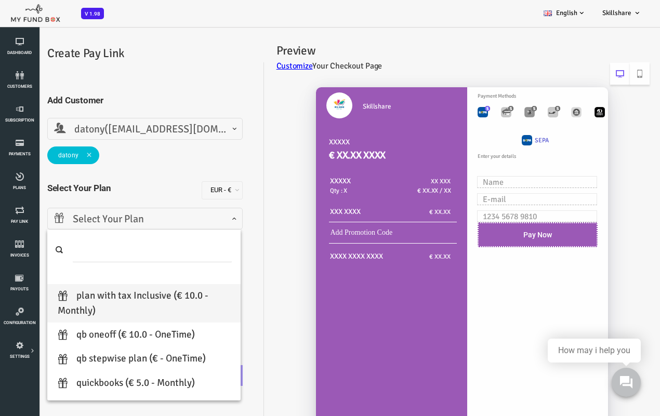
select select "plan with tax"
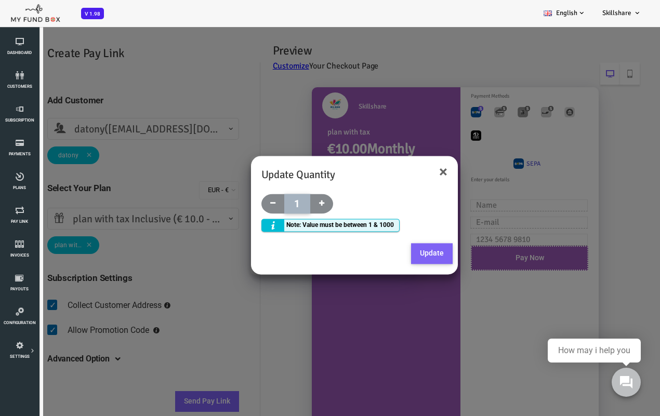
click at [407, 248] on button "Update" at bounding box center [406, 254] width 42 height 21
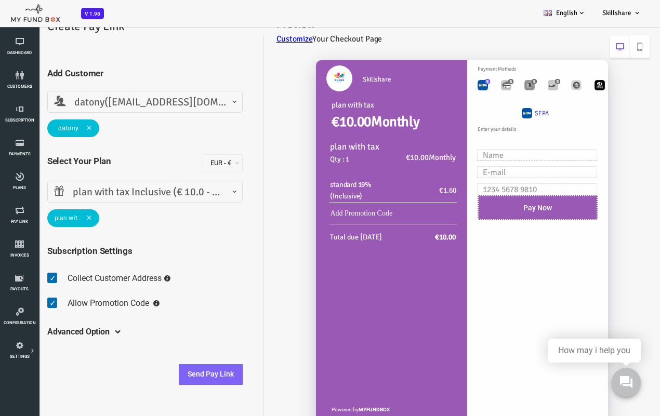
scroll to position [40, 0]
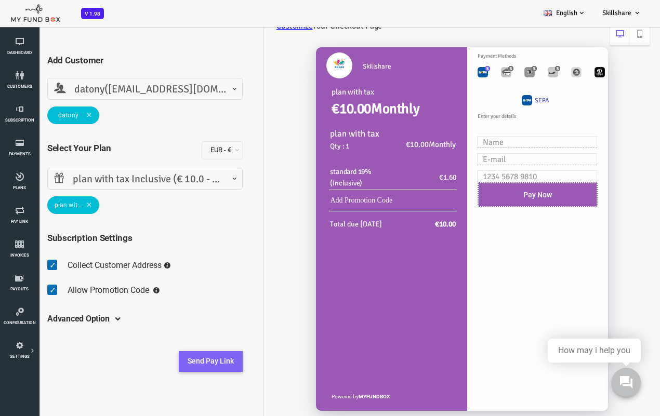
click at [182, 333] on button "Send Pay Link" at bounding box center [184, 361] width 64 height 21
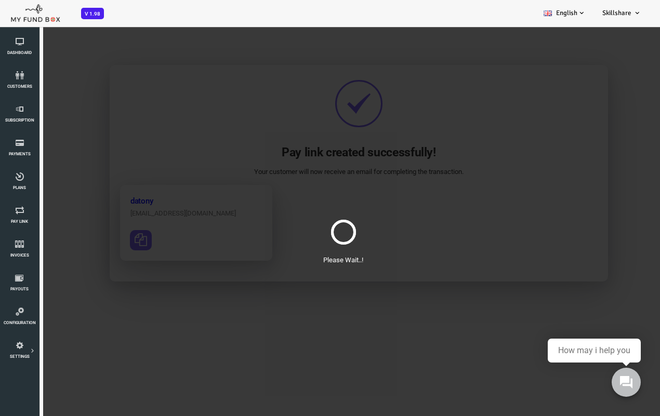
scroll to position [0, 0]
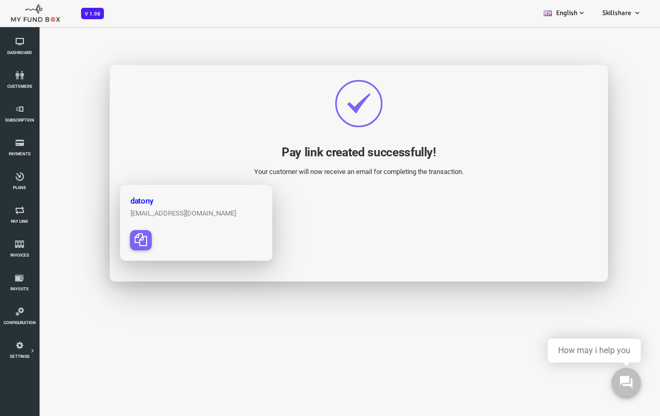
click at [112, 238] on icon "button" at bounding box center [114, 239] width 12 height 12
click at [10, 228] on link "Pay Link" at bounding box center [19, 215] width 33 height 33
click at [0, 0] on span "Pay Link" at bounding box center [0, 0] width 0 height 0
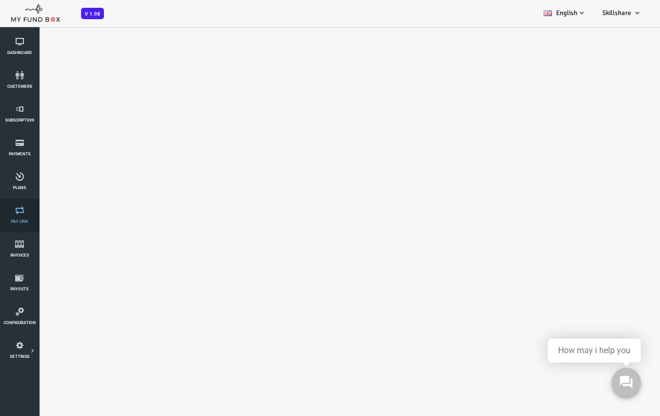
select select "100"
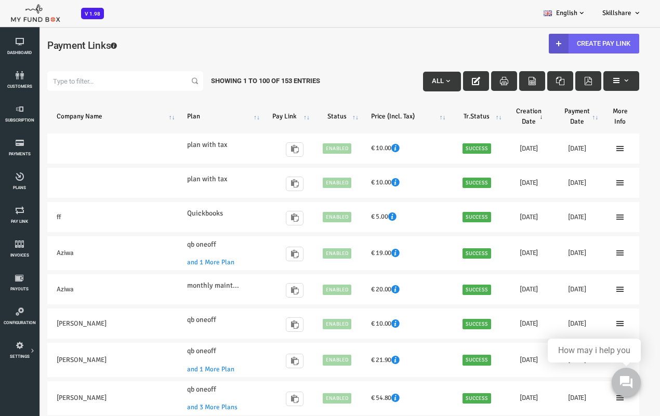
click at [532, 45] on link "Create Pay Link" at bounding box center [567, 44] width 90 height 20
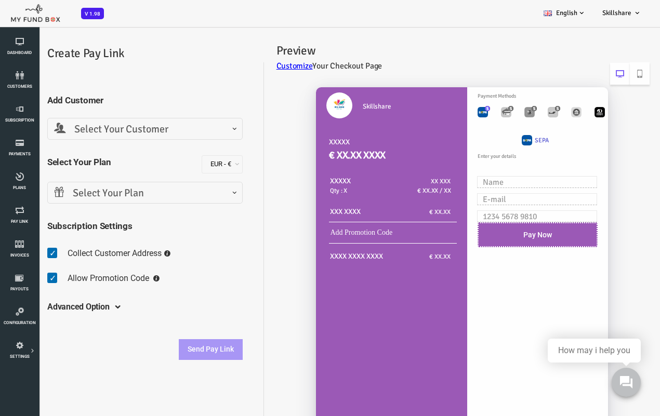
click at [133, 120] on span "Select Your Customer" at bounding box center [118, 129] width 195 height 22
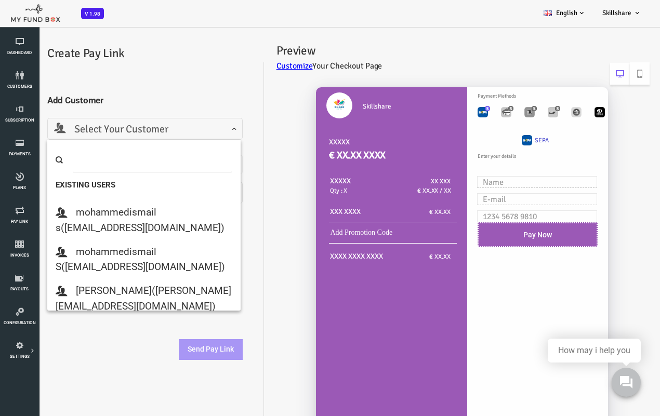
scroll to position [130, 0]
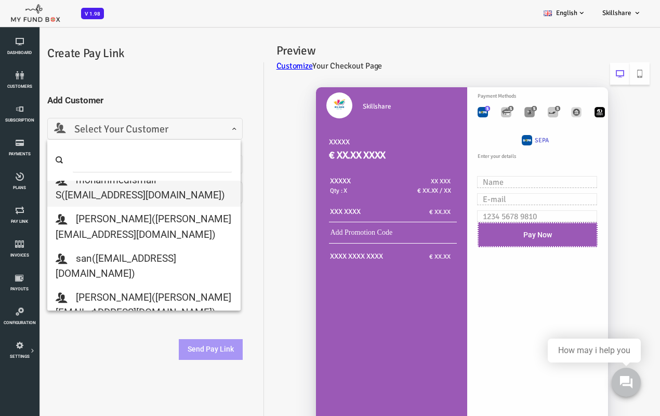
click at [133, 162] on input "search" at bounding box center [126, 160] width 160 height 24
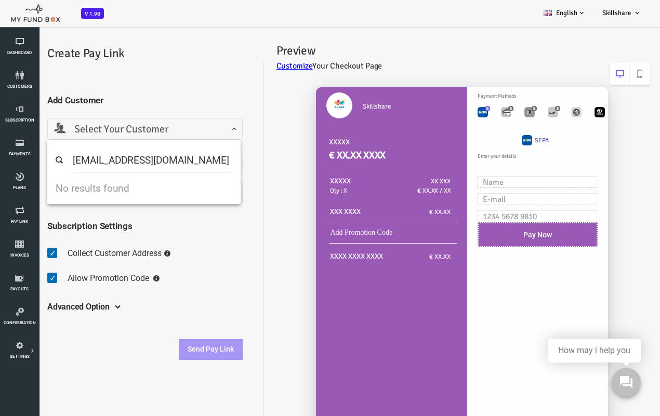
scroll to position [0, 0]
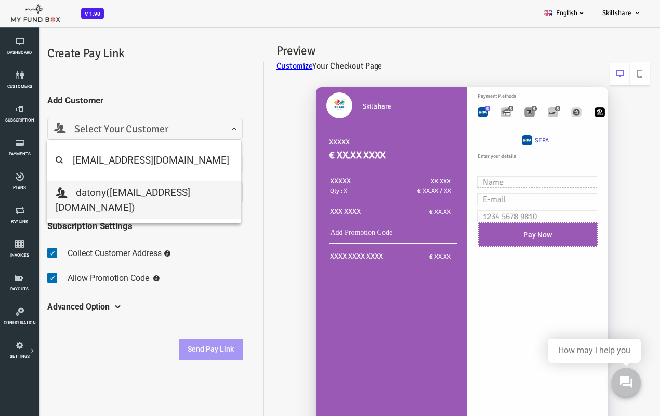
type input "datony@fxzig.com"
select select "datony@fxzig.com"
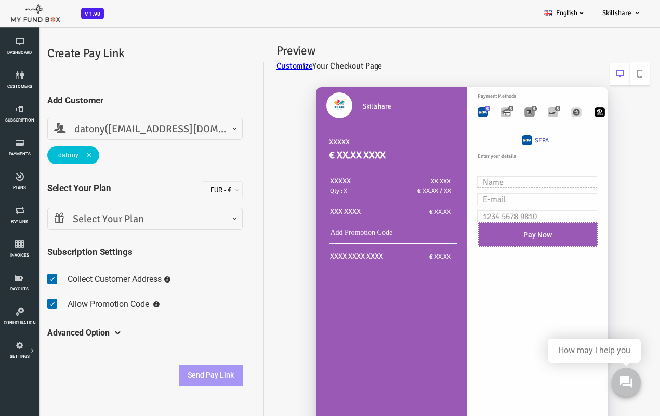
click at [121, 226] on span "Select Your Plan" at bounding box center [119, 219] width 182 height 16
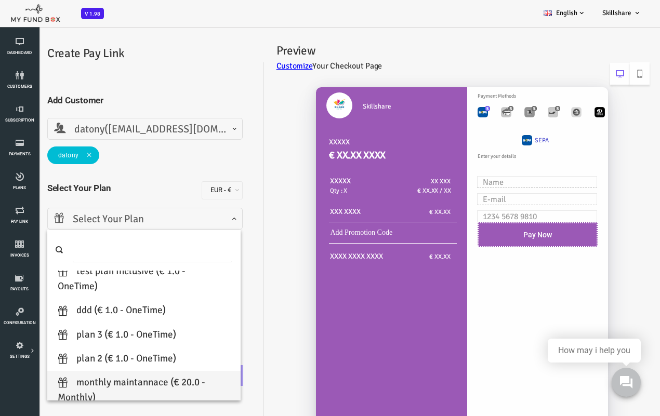
scroll to position [195, 0]
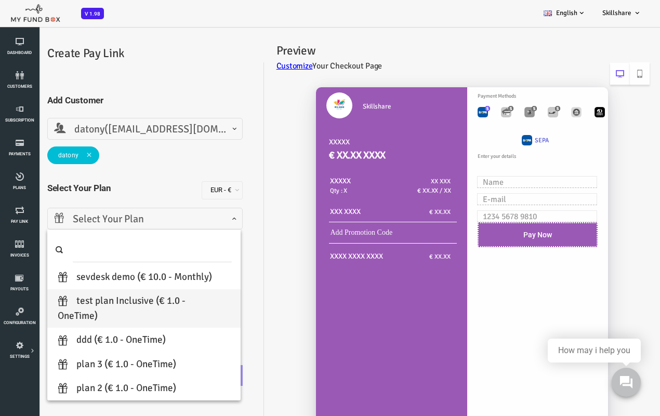
select select "test plan"
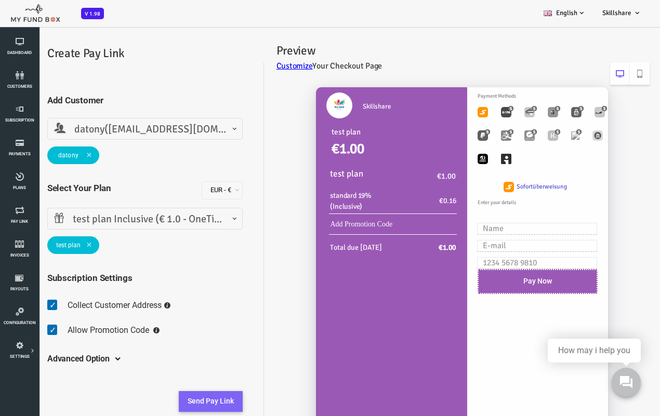
click at [179, 333] on button "Send Pay Link" at bounding box center [184, 401] width 64 height 21
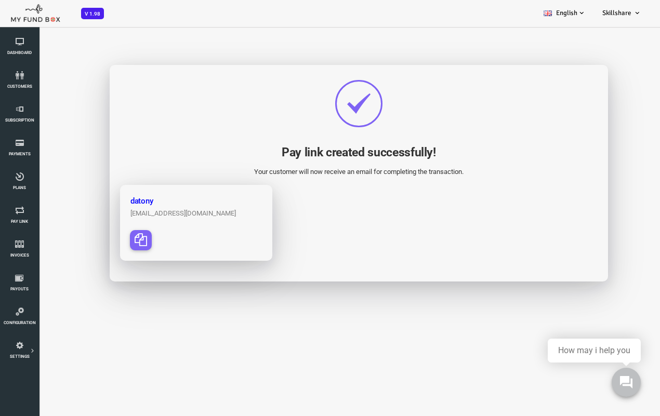
click at [114, 235] on icon "button" at bounding box center [114, 239] width 12 height 12
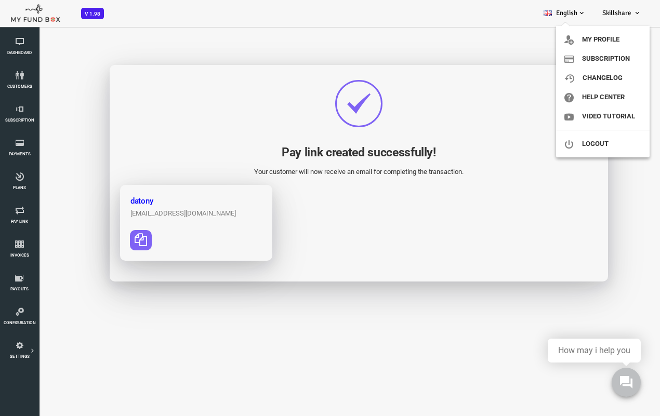
drag, startPoint x: 632, startPoint y: 13, endPoint x: 601, endPoint y: 42, distance: 42.6
click at [532, 13] on icon at bounding box center [637, 13] width 8 height 8
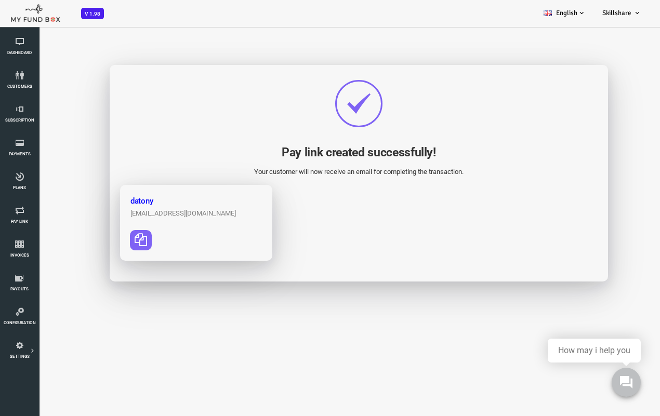
click at [532, 5] on link "Skillshare" at bounding box center [622, 13] width 56 height 26
click at [0, 0] on link "Logout" at bounding box center [0, 0] width 0 height 0
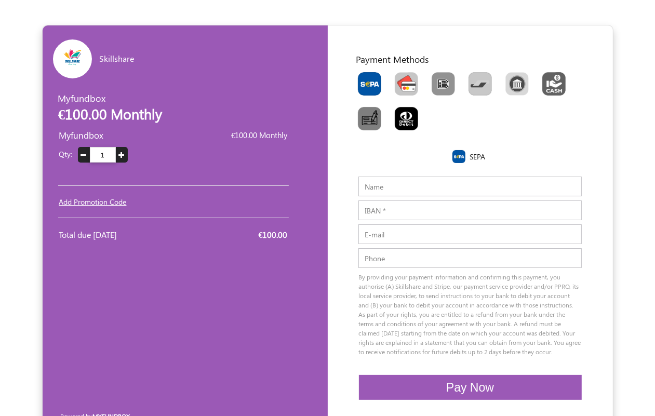
click at [400, 79] on img "Toolbar with button groups" at bounding box center [406, 83] width 23 height 23
click at [400, 79] on input "Toolbar with button groups" at bounding box center [398, 75] width 7 height 7
radio input "true"
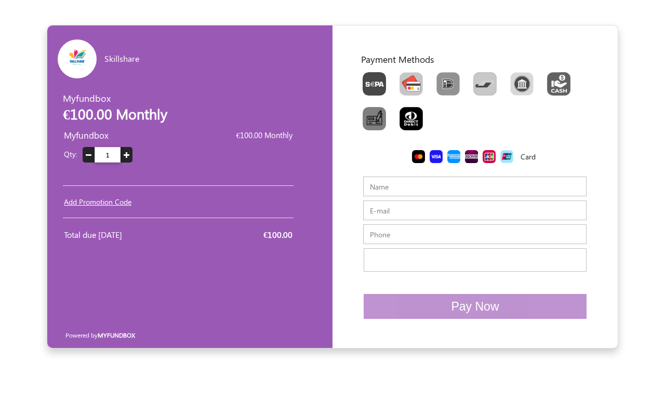
click at [396, 193] on input "Name" at bounding box center [474, 187] width 223 height 20
paste input "[EMAIL_ADDRESS][DOMAIN_NAME]"
drag, startPoint x: 482, startPoint y: 186, endPoint x: 156, endPoint y: 155, distance: 327.3
click at [160, 156] on div "Skillshare EUR USD GBP INR PKR USD GBP EUR EN ES NL Myfundbox Myfundbox €100.00…" at bounding box center [332, 186] width 571 height 323
type input "[EMAIL_ADDRESS][DOMAIN_NAME]"
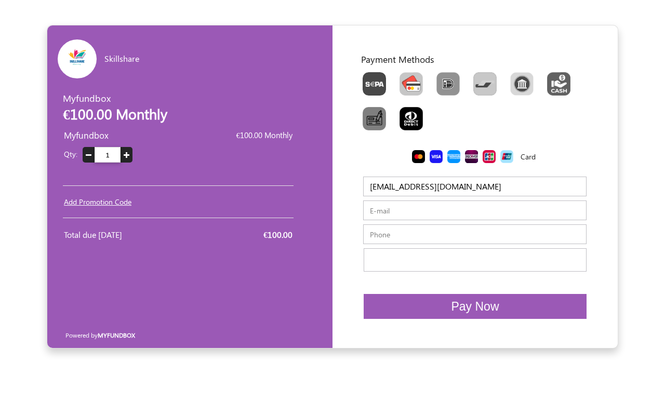
click at [389, 216] on input "E-mail" at bounding box center [474, 211] width 223 height 20
paste input "[EMAIL_ADDRESS][DOMAIN_NAME]"
type input "[EMAIL_ADDRESS][DOMAIN_NAME]"
drag, startPoint x: 463, startPoint y: 191, endPoint x: 403, endPoint y: 188, distance: 59.8
click at [403, 188] on input "[EMAIL_ADDRESS][DOMAIN_NAME]" at bounding box center [474, 187] width 223 height 20
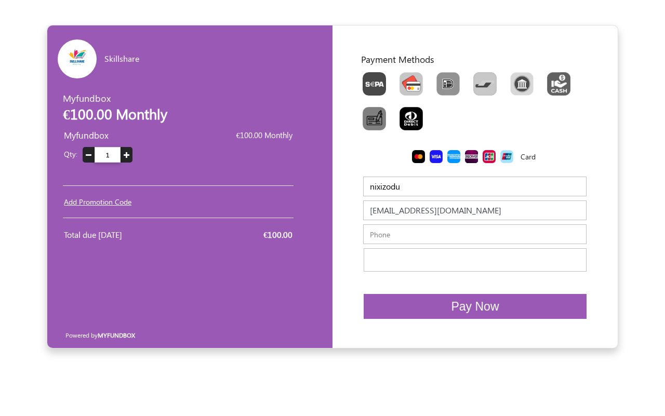
type input "nixizodu"
click at [392, 239] on input "text" at bounding box center [474, 234] width 223 height 20
type input "45654656546546"
click at [500, 305] on button "Pay Now" at bounding box center [475, 306] width 223 height 25
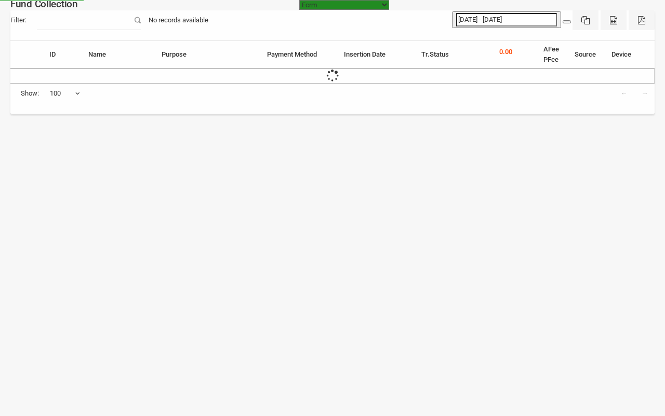
select select "[URL][DOMAIN_NAME]"
select select "100"
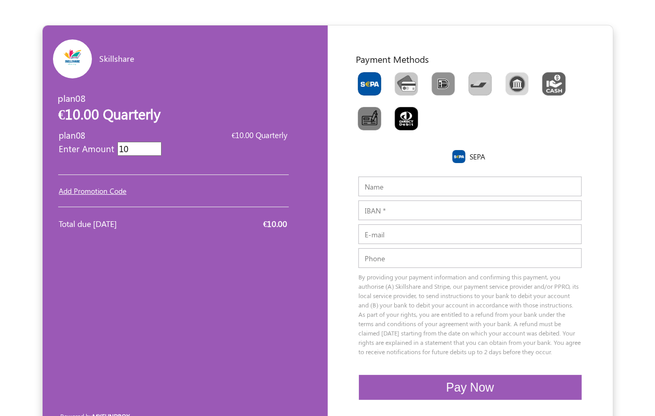
click at [375, 212] on input "IBAN" at bounding box center [470, 211] width 223 height 20
paste input "[FINANCIAL_ID]"
type input "[FINANCIAL_ID]"
click at [407, 186] on input "Name" at bounding box center [470, 187] width 223 height 20
paste input "[EMAIL_ADDRESS][DOMAIN_NAME]"
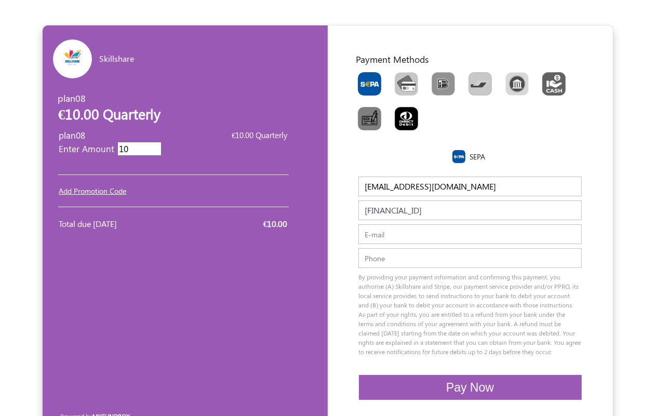
drag, startPoint x: 396, startPoint y: 189, endPoint x: 489, endPoint y: 186, distance: 93.1
click at [489, 186] on input "[EMAIL_ADDRESS][DOMAIN_NAME]" at bounding box center [470, 187] width 223 height 20
type input "nixizodu"
click at [402, 233] on input "E-mail" at bounding box center [470, 234] width 223 height 20
paste input "[EMAIL_ADDRESS][DOMAIN_NAME]"
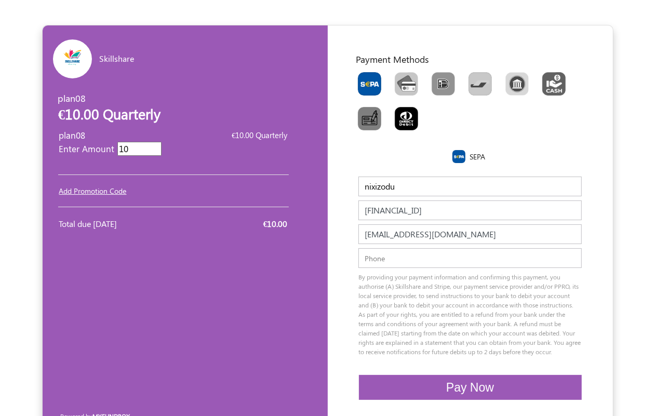
type input "[EMAIL_ADDRESS][DOMAIN_NAME]"
click at [374, 259] on input "text" at bounding box center [470, 258] width 223 height 20
type input "07010492218"
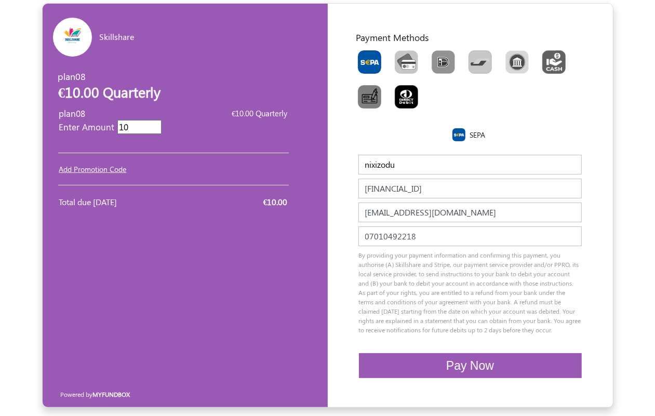
click at [95, 164] on link "Add Promotion Code" at bounding box center [93, 169] width 68 height 10
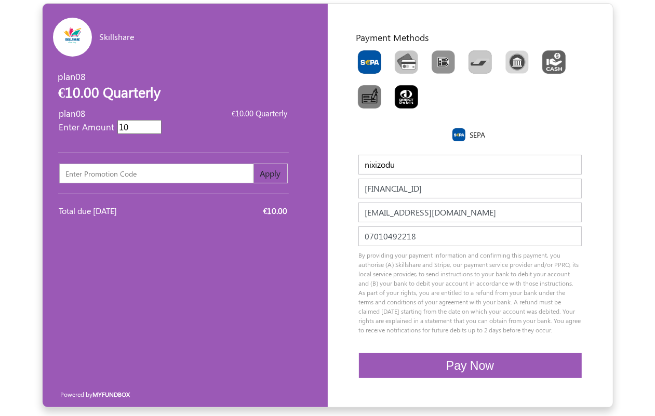
click at [122, 164] on input "text" at bounding box center [156, 174] width 194 height 20
paste input "123456"
type input "123456"
click at [276, 164] on button "Apply" at bounding box center [271, 174] width 34 height 20
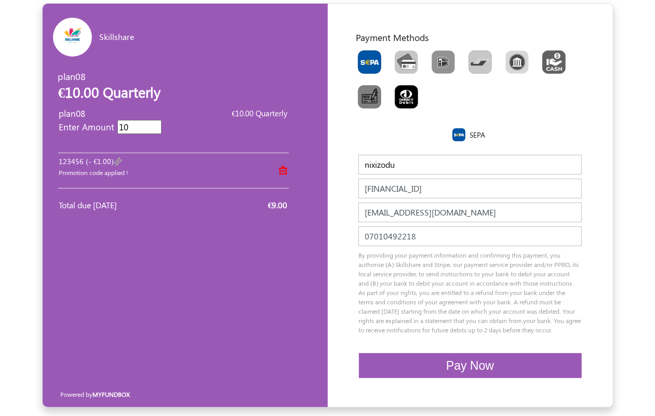
click at [520, 365] on button "Pay Now" at bounding box center [470, 365] width 223 height 25
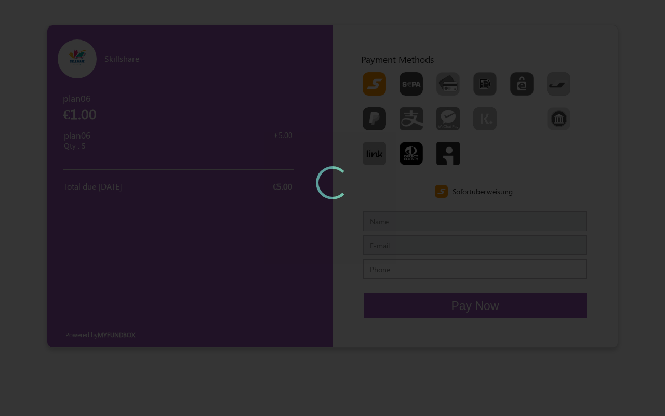
type input "nixizodu"
type input "[EMAIL_ADDRESS][DOMAIN_NAME]"
type input "45654656546546"
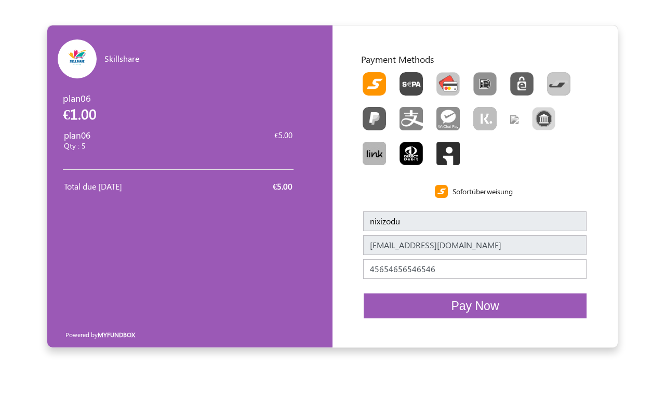
click at [456, 82] on img "Toolbar with button groups" at bounding box center [448, 83] width 23 height 23
click at [443, 79] on input "Toolbar with button groups" at bounding box center [440, 75] width 7 height 7
radio input "true"
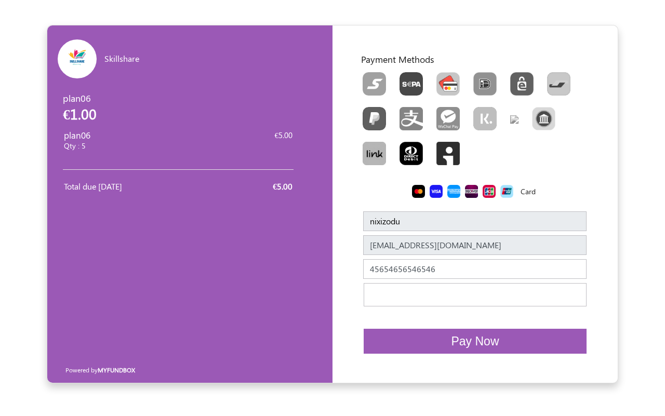
click at [456, 333] on button "Pay Now" at bounding box center [475, 341] width 223 height 25
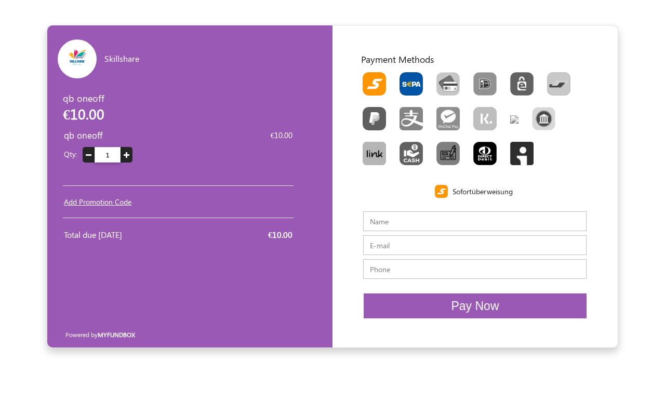
click at [407, 78] on img "Toolbar with button groups" at bounding box center [411, 83] width 23 height 23
click at [406, 78] on input "Toolbar with button groups" at bounding box center [403, 75] width 7 height 7
radio input "true"
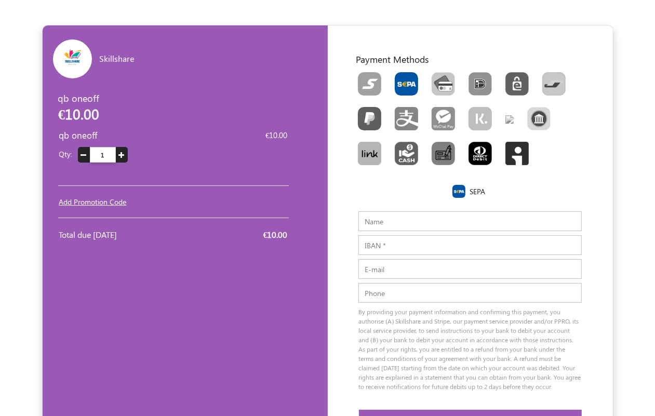
click at [388, 245] on input "IBAN" at bounding box center [470, 245] width 223 height 20
paste input "[FINANCIAL_ID]"
type input "[FINANCIAL_ID]"
click at [378, 272] on input "E-mail" at bounding box center [470, 269] width 223 height 20
paste input "[EMAIL_ADDRESS][DOMAIN_NAME]"
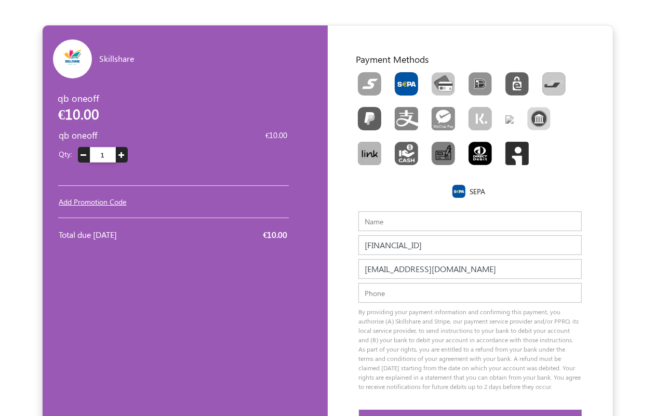
click at [378, 270] on input "[EMAIL_ADDRESS][DOMAIN_NAME]" at bounding box center [470, 269] width 223 height 20
click at [378, 271] on input "qicusyvu@cyclelove.cc" at bounding box center [470, 269] width 223 height 20
type input "qicusyvu@cyclelove.cc"
click at [371, 219] on input "Name" at bounding box center [470, 221] width 223 height 20
click at [386, 223] on input "vc" at bounding box center [470, 221] width 223 height 20
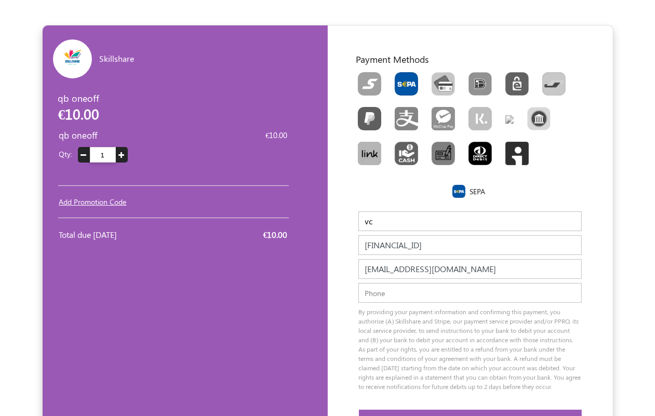
drag, startPoint x: 386, startPoint y: 223, endPoint x: 358, endPoint y: 220, distance: 28.3
click at [364, 219] on input "vc" at bounding box center [470, 221] width 223 height 20
paste input "qicusyvu"
type input "qicusyvu"
click at [391, 293] on input "text" at bounding box center [470, 293] width 223 height 20
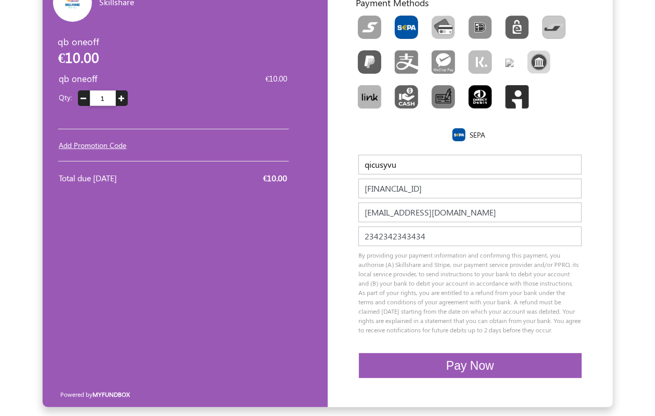
scroll to position [67, 0]
type input "2342342343434"
click at [469, 366] on span "Pay Now" at bounding box center [470, 366] width 48 height 14
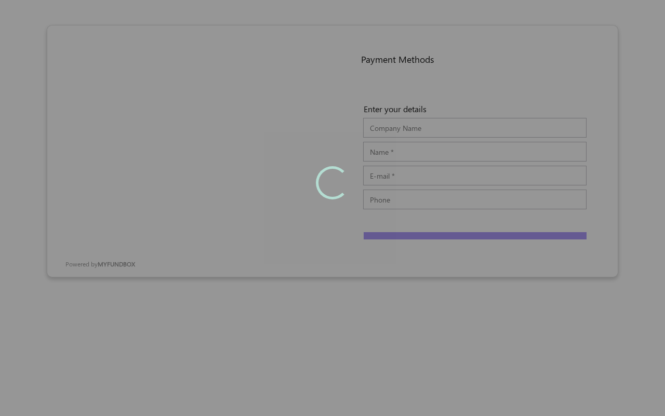
type input "qicusyvu"
type input "[EMAIL_ADDRESS][DOMAIN_NAME]"
type input "2342342343434"
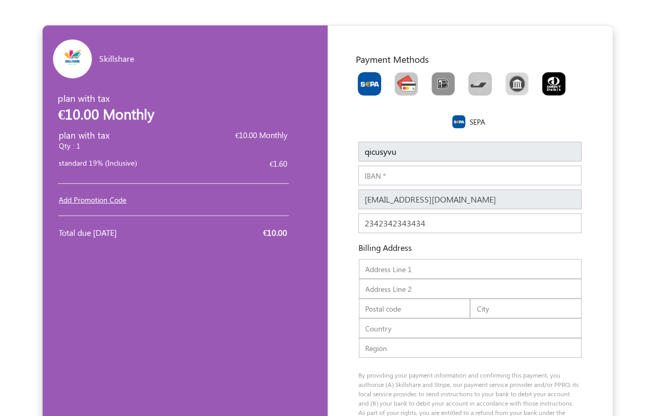
click at [412, 81] on img "Toolbar with button groups" at bounding box center [406, 83] width 23 height 23
click at [402, 79] on input "Toolbar with button groups" at bounding box center [398, 75] width 7 height 7
radio input "true"
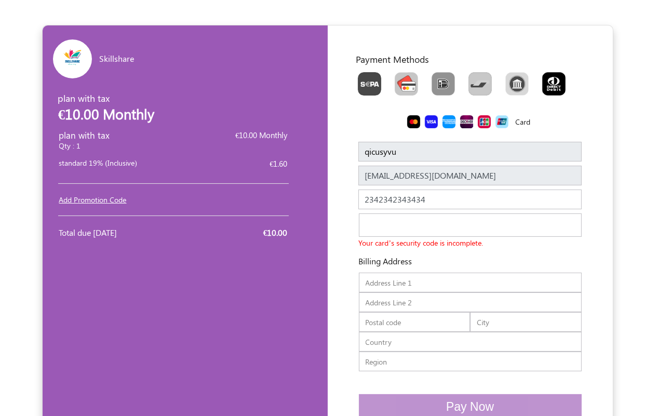
click at [394, 289] on input "text" at bounding box center [470, 283] width 223 height 20
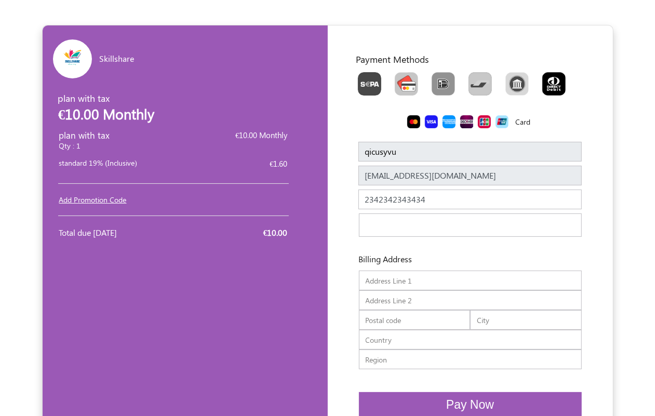
type input "[STREET_ADDRESS]"
type input "07010492218"
type input "632402"
type input "Ranipet"
type input "[GEOGRAPHIC_DATA]"
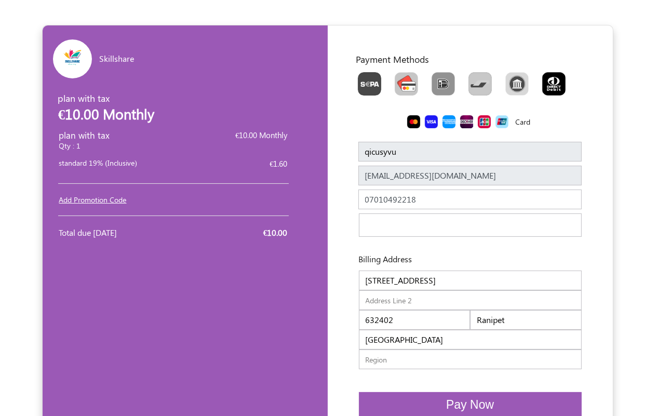
type input "[GEOGRAPHIC_DATA]"
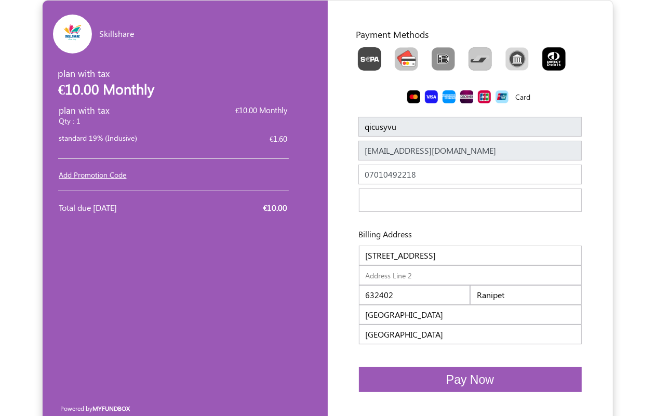
scroll to position [39, 0]
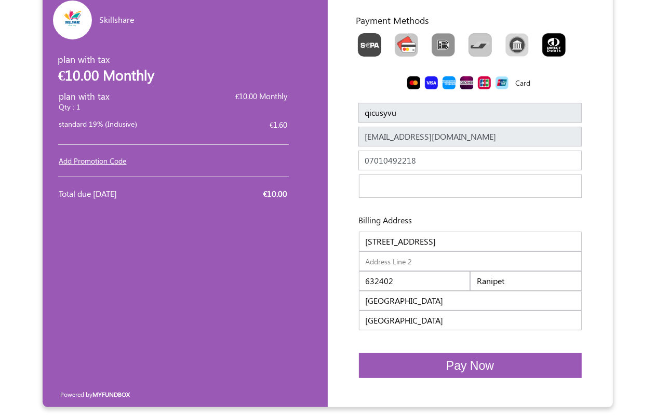
drag, startPoint x: 432, startPoint y: 371, endPoint x: 664, endPoint y: 407, distance: 235.1
click at [432, 371] on button "Pay Now" at bounding box center [470, 365] width 223 height 25
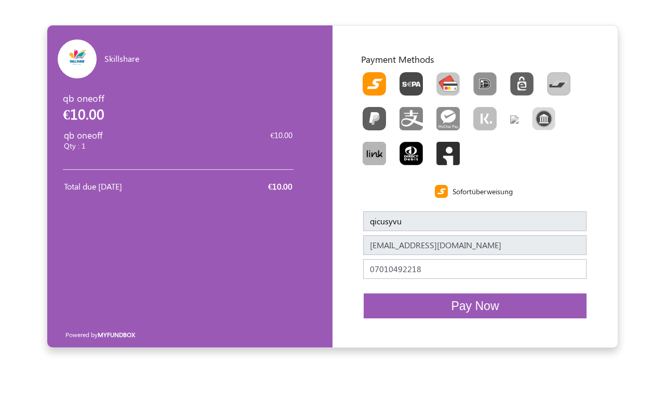
click at [453, 84] on img "Toolbar with button groups" at bounding box center [448, 83] width 23 height 23
click at [443, 79] on input "Toolbar with button groups" at bounding box center [440, 75] width 7 height 7
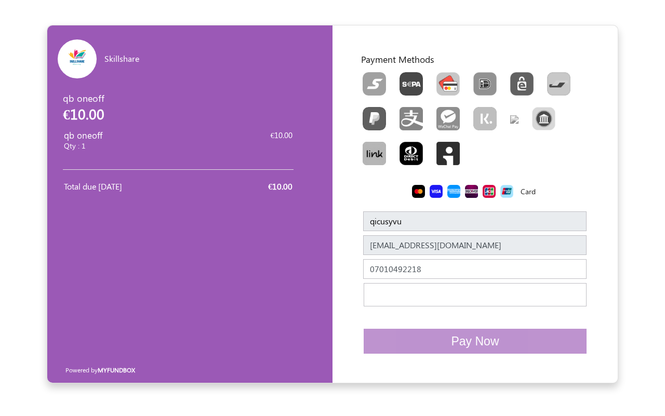
radio input "true"
click at [419, 77] on img "Toolbar with button groups" at bounding box center [411, 83] width 23 height 23
click at [406, 77] on input "Toolbar with button groups" at bounding box center [403, 75] width 7 height 7
radio input "true"
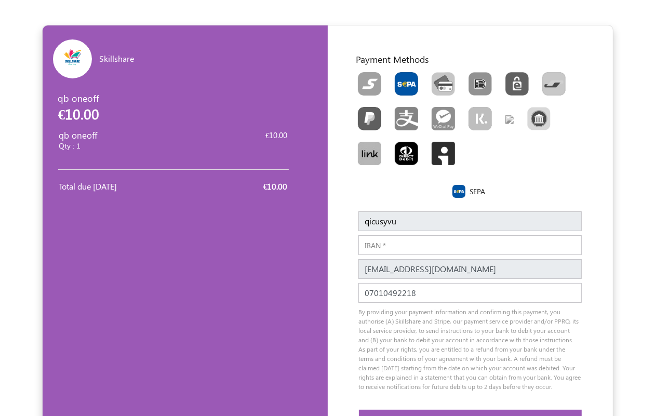
click at [384, 248] on input "IBAN" at bounding box center [470, 245] width 223 height 20
paste input "[FINANCIAL_ID]"
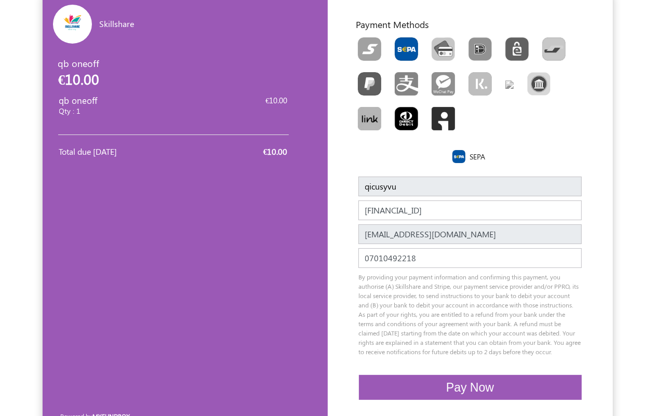
scroll to position [67, 0]
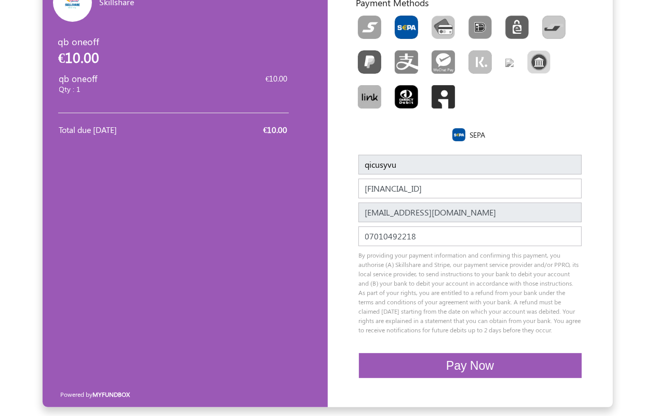
type input "DE89370400440532013000"
click at [490, 356] on button "Pay Now" at bounding box center [470, 365] width 223 height 25
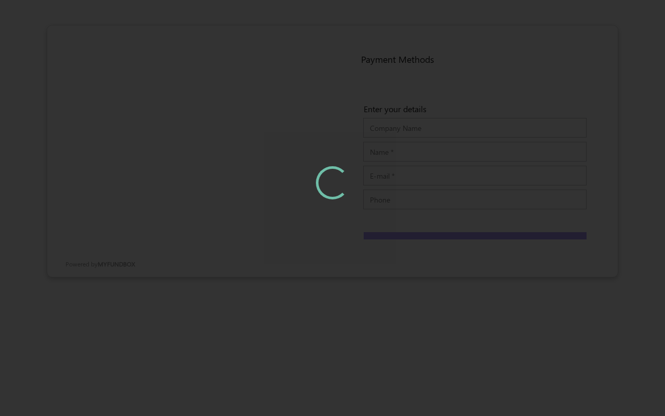
type input "qicusyvu"
type input "[EMAIL_ADDRESS][DOMAIN_NAME]"
type input "07010492218"
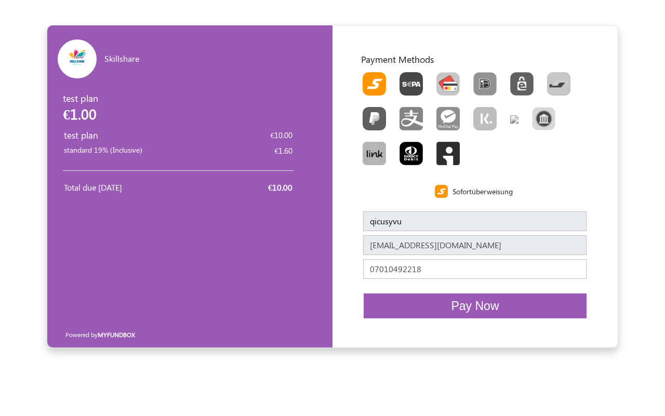
click at [456, 74] on img "Toolbar with button groups" at bounding box center [448, 83] width 23 height 23
click at [443, 74] on input "Toolbar with button groups" at bounding box center [440, 75] width 7 height 7
radio input "true"
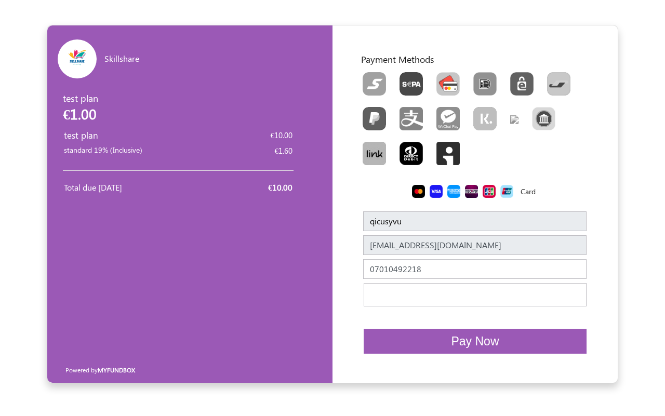
drag, startPoint x: 430, startPoint y: 375, endPoint x: 429, endPoint y: 362, distance: 12.5
click at [430, 375] on div "Terms Privacy" at bounding box center [335, 370] width 280 height 26
click at [438, 342] on button "Pay Now" at bounding box center [475, 341] width 223 height 25
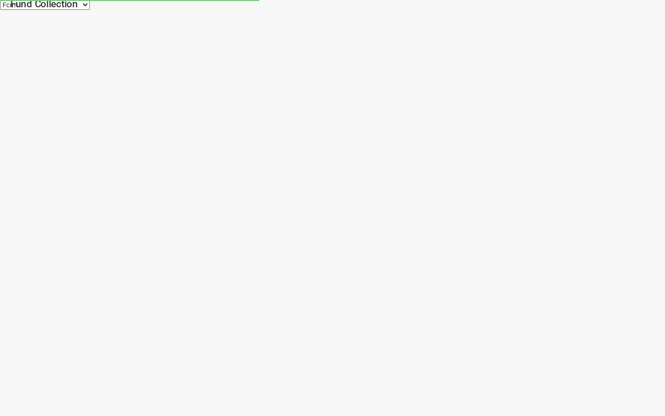
select select "[URL][DOMAIN_NAME]"
select select "100"
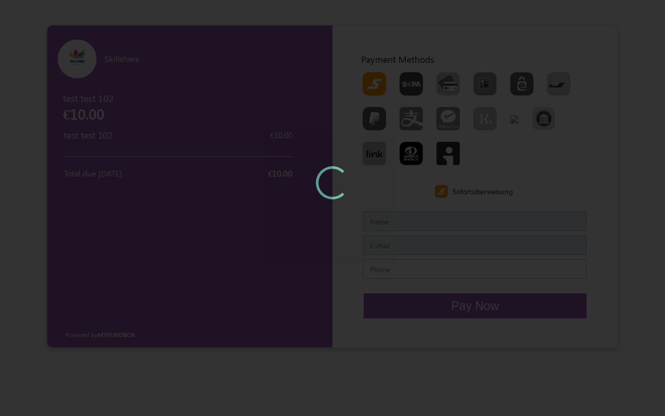
type input "datony"
type input "[EMAIL_ADDRESS][DOMAIN_NAME]"
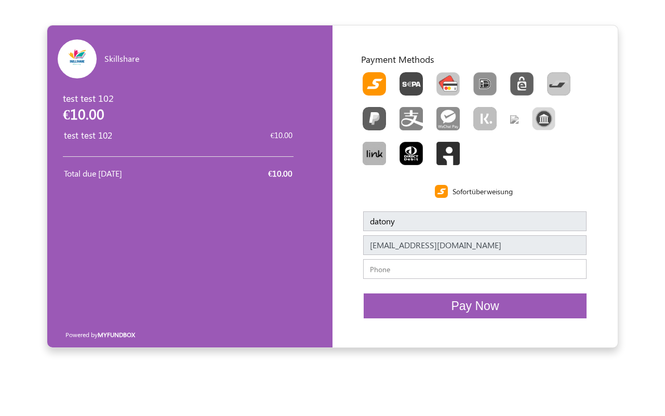
click at [445, 78] on img "Toolbar with button groups" at bounding box center [448, 83] width 23 height 23
click at [443, 78] on input "Toolbar with button groups" at bounding box center [440, 75] width 7 height 7
radio input "true"
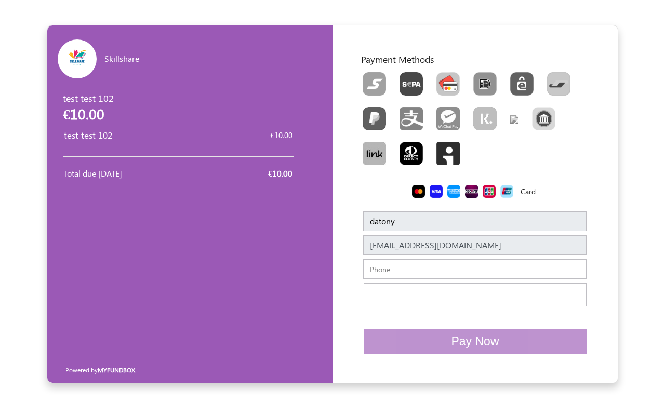
click at [390, 275] on input "text" at bounding box center [474, 269] width 223 height 20
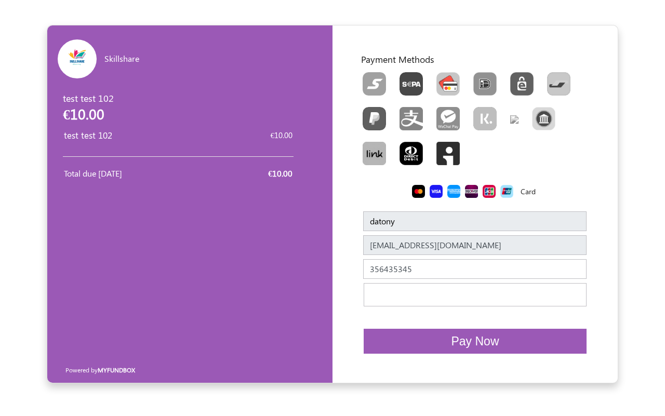
type input "356435345"
click at [440, 362] on div "Terms Privacy" at bounding box center [335, 370] width 280 height 26
drag, startPoint x: 474, startPoint y: 334, endPoint x: 490, endPoint y: 375, distance: 43.6
click at [474, 335] on button "Pay Now" at bounding box center [475, 341] width 223 height 25
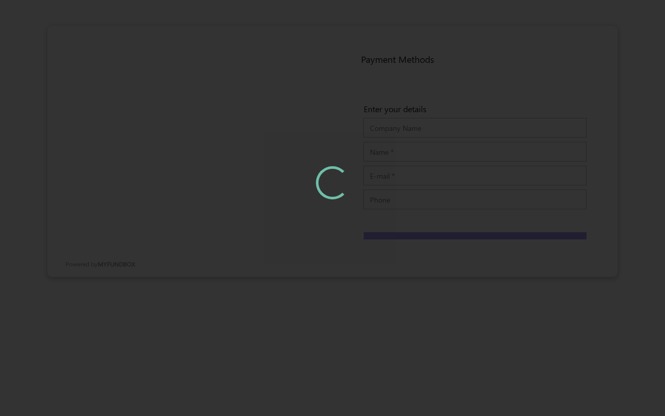
type input "datony"
type input "[EMAIL_ADDRESS][DOMAIN_NAME]"
type input "356435345"
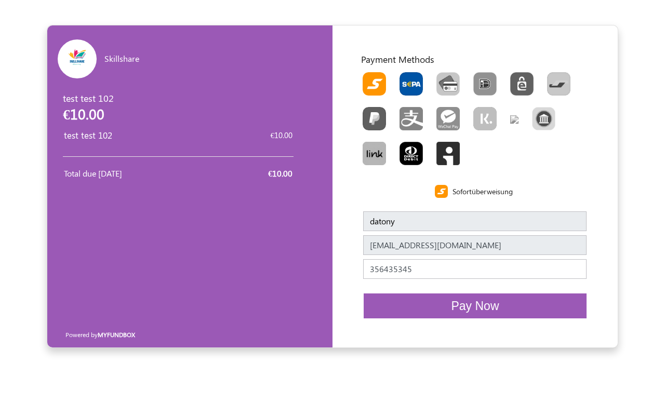
click at [418, 86] on img "Toolbar with button groups" at bounding box center [411, 83] width 23 height 23
click at [406, 79] on input "Toolbar with button groups" at bounding box center [403, 75] width 7 height 7
radio input "true"
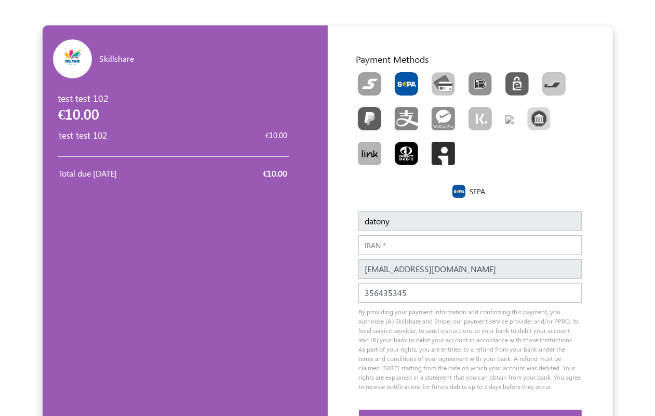
click at [401, 255] on input "IBAN" at bounding box center [470, 245] width 223 height 20
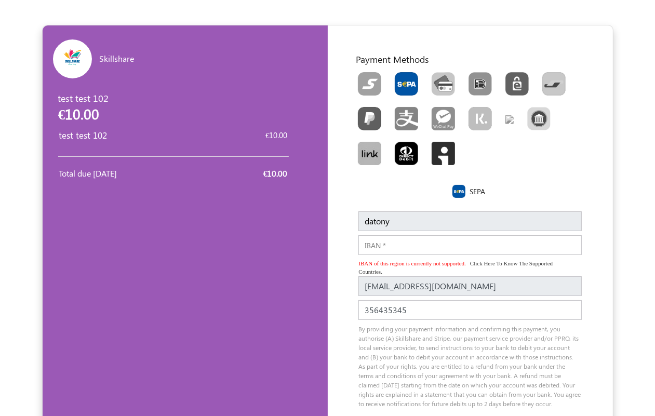
paste input "[FINANCIAL_ID]"
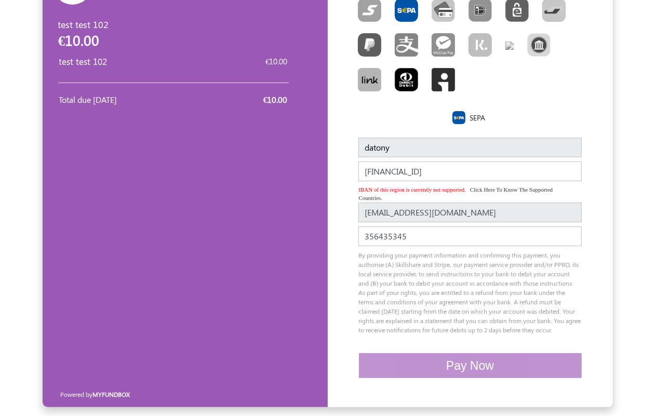
type input "[FINANCIAL_ID]"
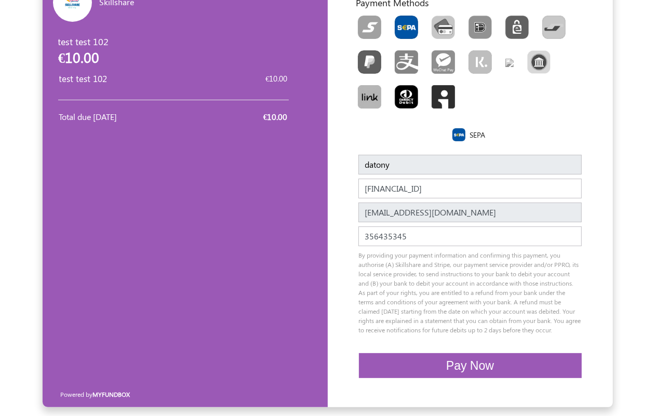
scroll to position [67, 0]
drag, startPoint x: 481, startPoint y: 270, endPoint x: 483, endPoint y: 296, distance: 26.1
click at [481, 272] on div "By providing your payment information and confirming this payment, you authoris…" at bounding box center [470, 296] width 239 height 92
click at [477, 365] on span "Pay Now" at bounding box center [470, 366] width 48 height 14
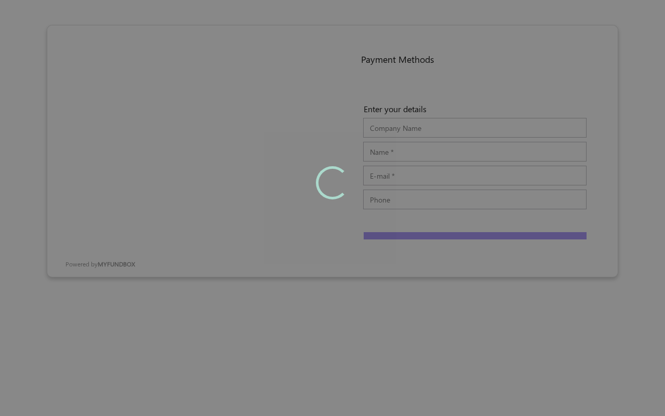
type input "datony"
type input "[EMAIL_ADDRESS][DOMAIN_NAME]"
type input "356435345"
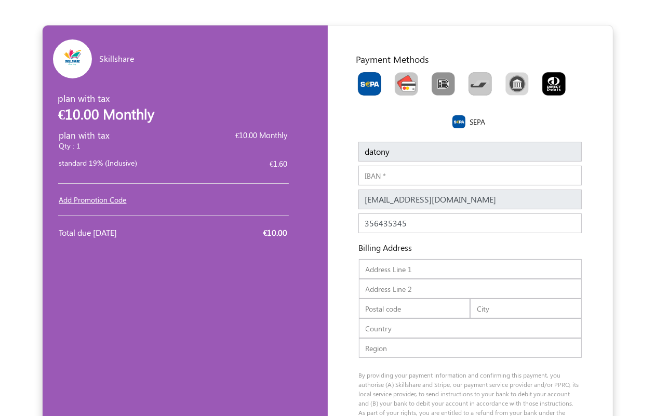
click at [406, 78] on img "Toolbar with button groups" at bounding box center [406, 83] width 23 height 23
click at [402, 78] on input "Toolbar with button groups" at bounding box center [398, 75] width 7 height 7
radio input "true"
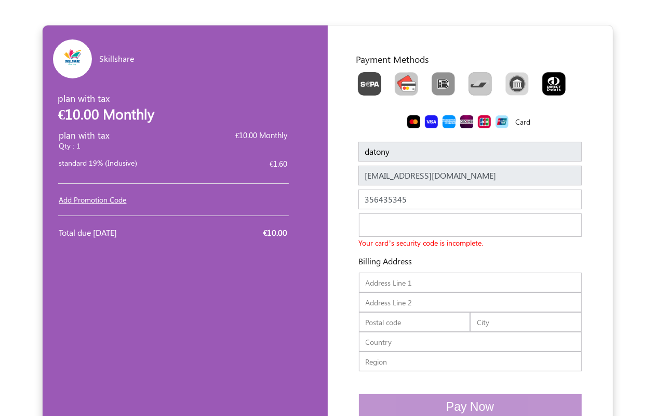
click at [403, 287] on input "text" at bounding box center [470, 283] width 223 height 20
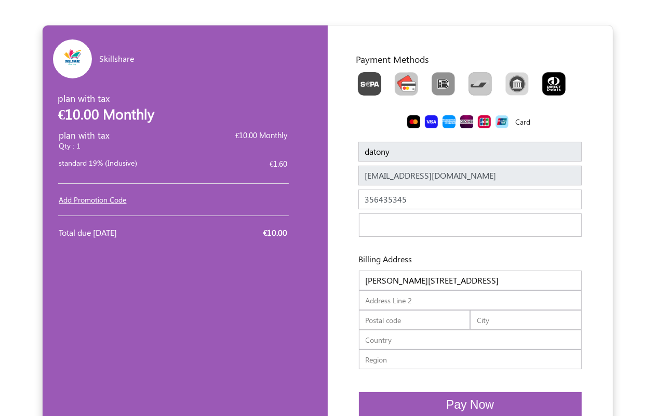
type input "Rodríguez Peña"
type input "237"
type input "C1020"
type input "[GEOGRAPHIC_DATA]"
type input "AR"
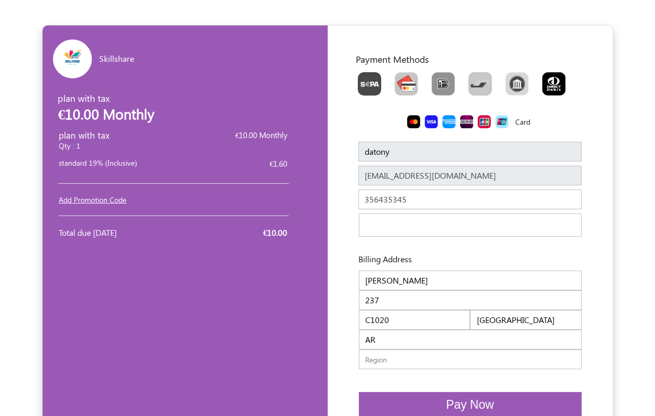
click at [400, 282] on input "Rodríguez Peña" at bounding box center [470, 281] width 223 height 20
type input "Rodríguez Peña"
type input "Buenos Aires"
type input "AR"
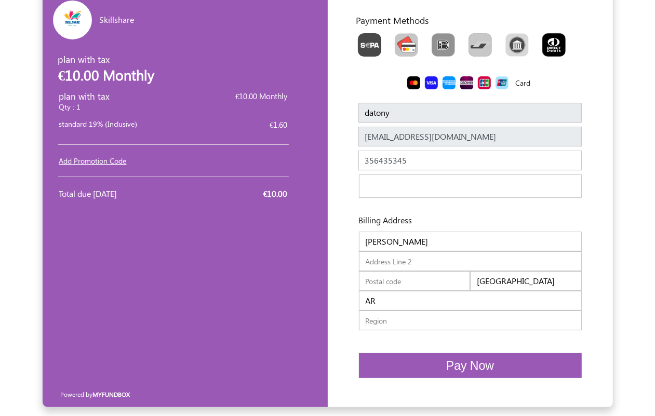
click at [416, 286] on input "text" at bounding box center [415, 281] width 112 height 20
type input "3132323"
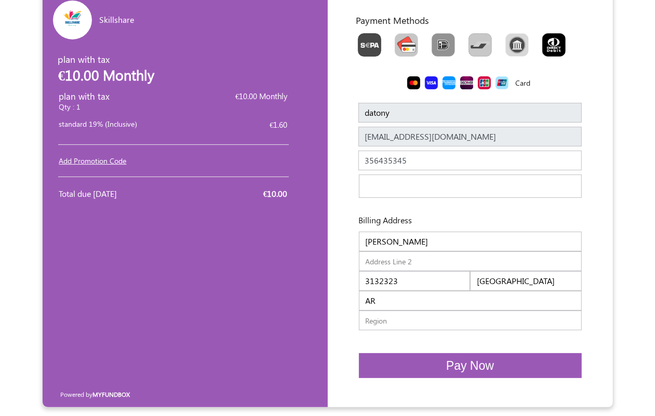
click at [451, 371] on span "Pay Now" at bounding box center [470, 366] width 48 height 14
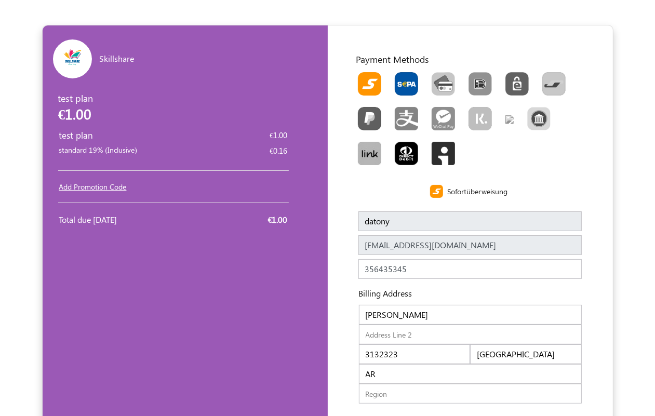
click at [403, 88] on img "Toolbar with button groups" at bounding box center [406, 83] width 23 height 23
click at [402, 79] on input "Toolbar with button groups" at bounding box center [398, 75] width 7 height 7
radio input "true"
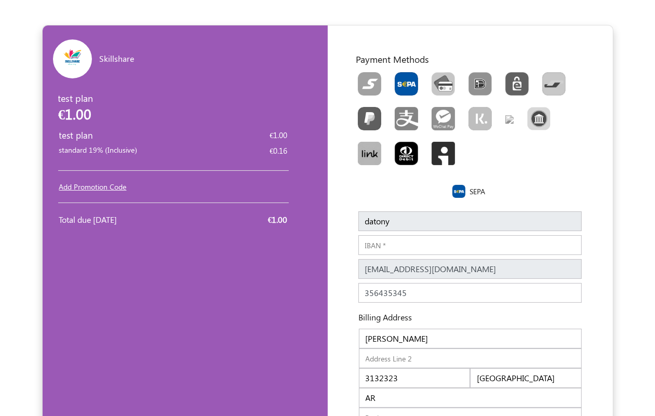
click at [382, 245] on input "IBAN" at bounding box center [470, 245] width 223 height 20
paste input "[FINANCIAL_ID]"
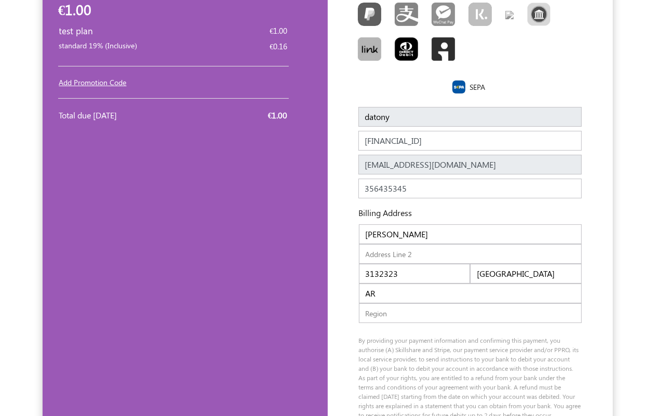
scroll to position [200, 0]
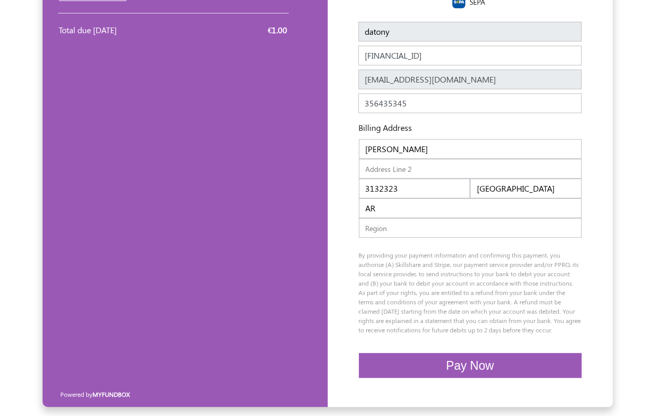
type input "[FINANCIAL_ID]"
click at [485, 360] on span "Pay Now" at bounding box center [470, 366] width 48 height 14
